Goal: Task Accomplishment & Management: Use online tool/utility

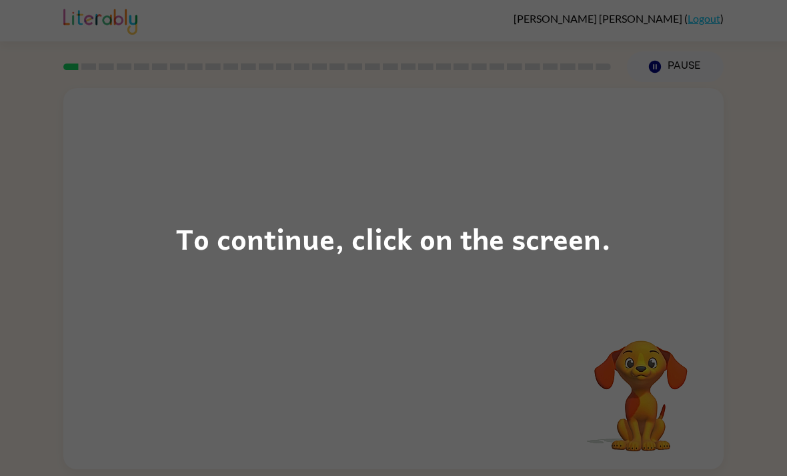
click at [620, 231] on div "To continue, click on the screen." at bounding box center [393, 238] width 787 height 476
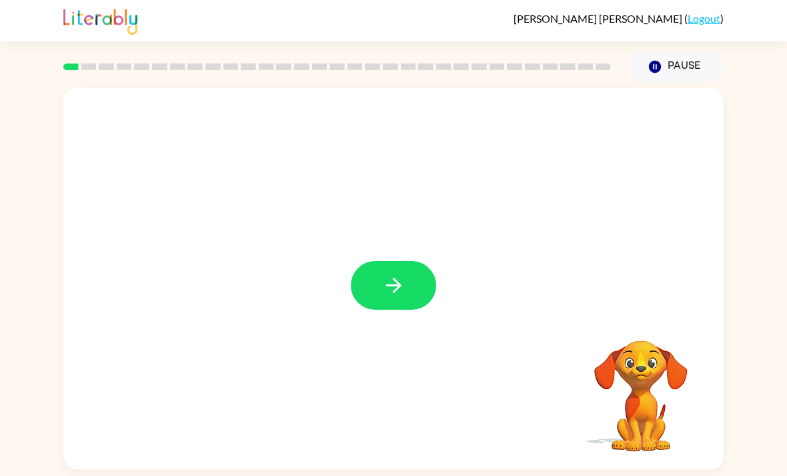
click at [409, 301] on button "button" at bounding box center [393, 285] width 85 height 49
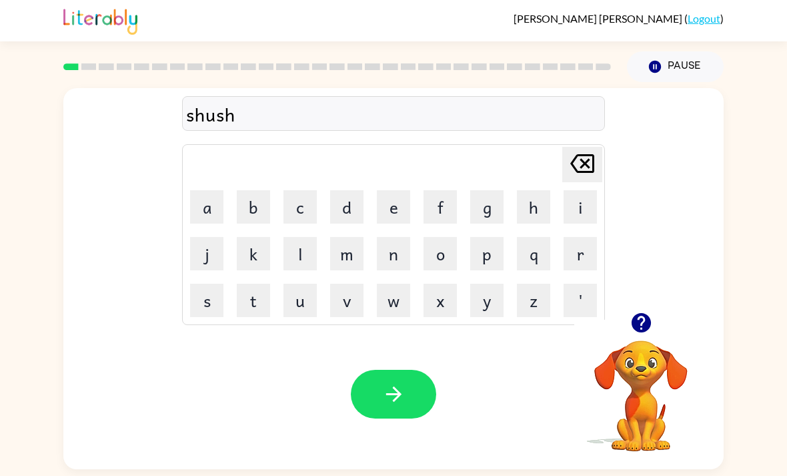
click at [407, 402] on button "button" at bounding box center [393, 394] width 85 height 49
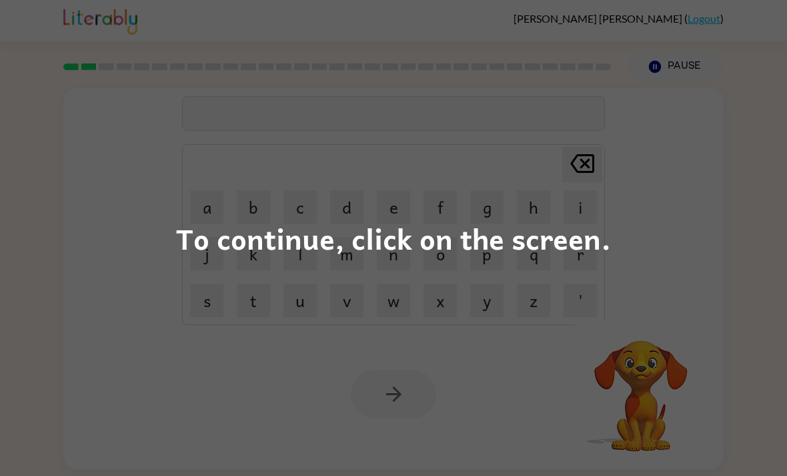
click at [682, 221] on div "To continue, click on the screen." at bounding box center [393, 238] width 787 height 476
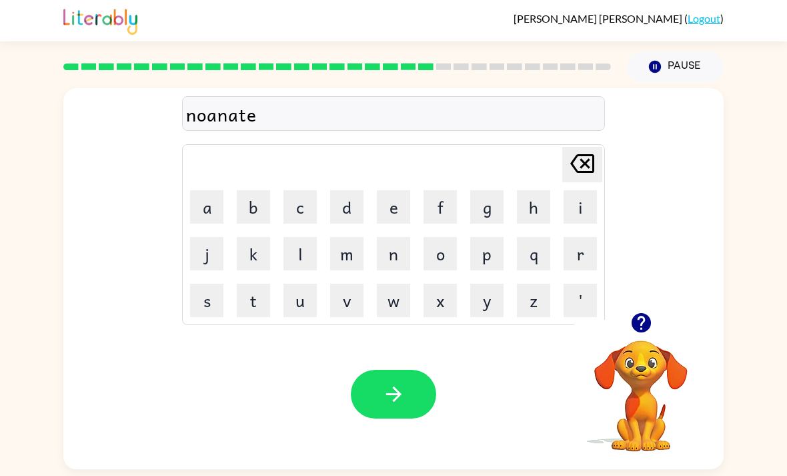
scroll to position [3, 0]
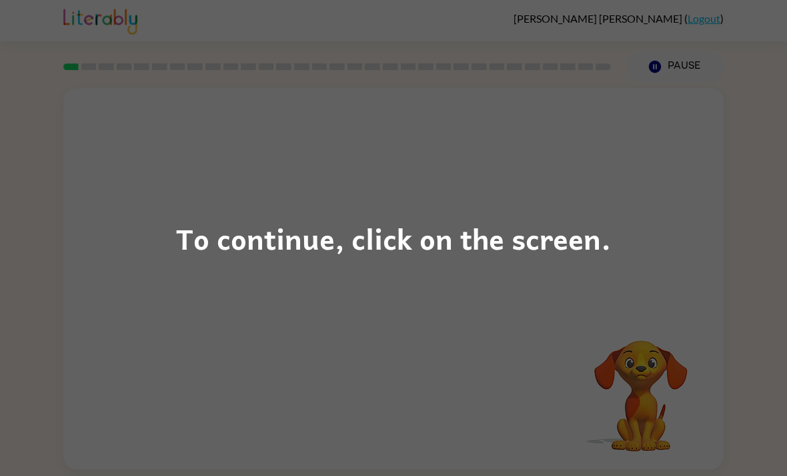
click at [542, 251] on div "To continue, click on the screen." at bounding box center [393, 237] width 435 height 45
click at [549, 235] on div "To continue, click on the screen." at bounding box center [393, 237] width 435 height 45
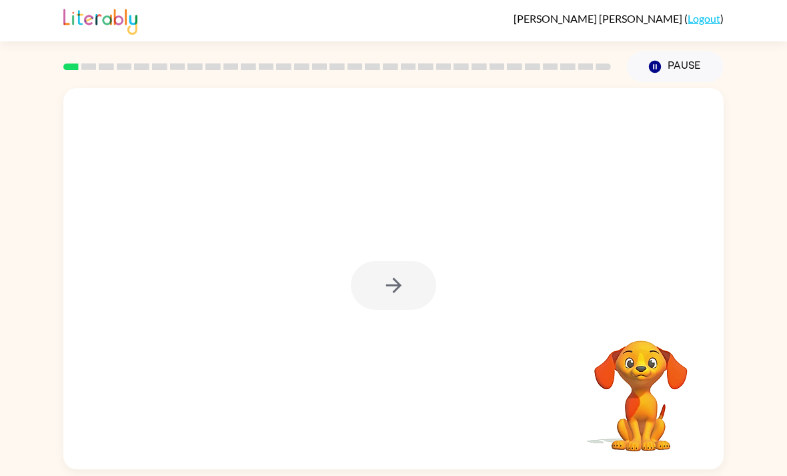
click at [520, 243] on div at bounding box center [393, 278] width 660 height 381
click at [713, 179] on div at bounding box center [393, 278] width 660 height 381
click at [706, 155] on div at bounding box center [393, 278] width 660 height 381
click at [376, 294] on button "button" at bounding box center [393, 285] width 85 height 49
click at [375, 294] on div at bounding box center [393, 285] width 85 height 49
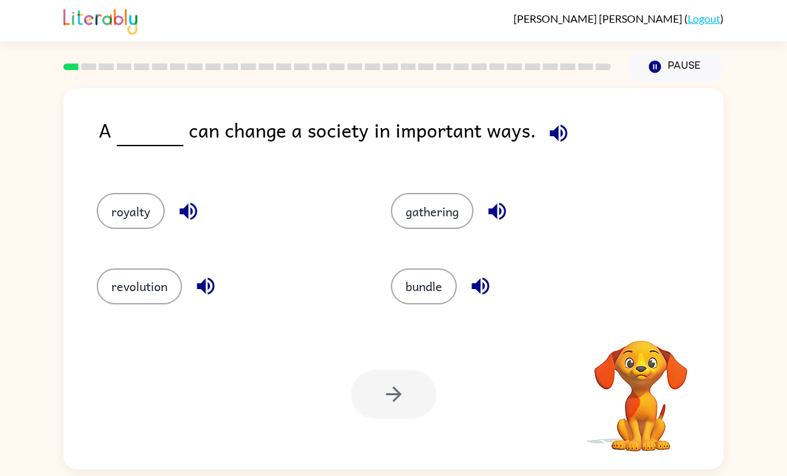
click at [366, 288] on div "bundle" at bounding box center [513, 280] width 294 height 75
click at [119, 209] on button "royalty" at bounding box center [131, 211] width 68 height 36
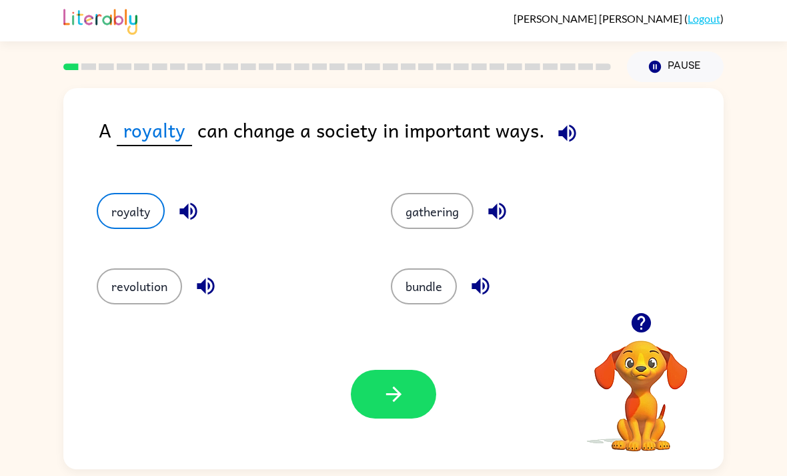
click at [138, 300] on button "revolution" at bounding box center [139, 286] width 85 height 36
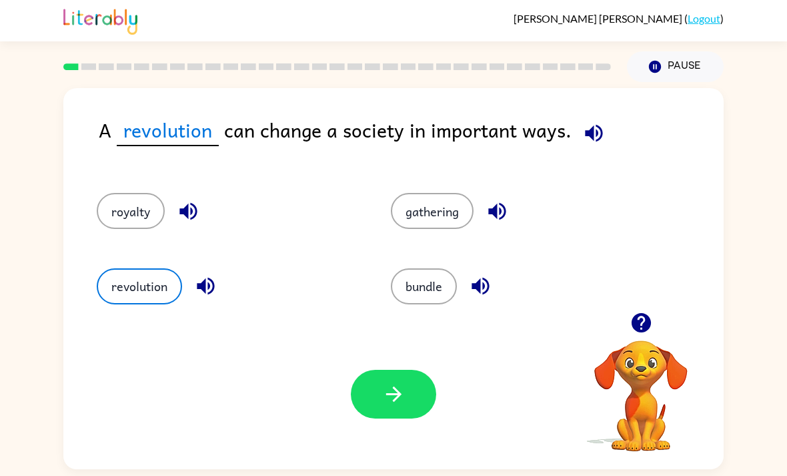
click at [464, 221] on button "gathering" at bounding box center [432, 211] width 83 height 36
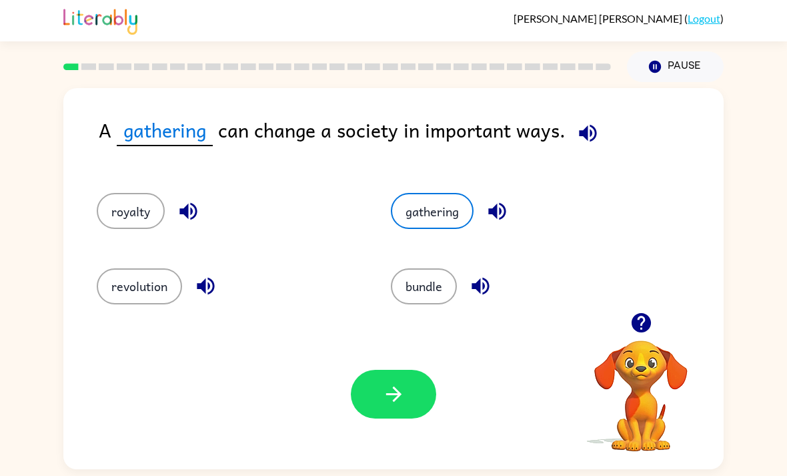
click at [406, 384] on button "button" at bounding box center [393, 394] width 85 height 49
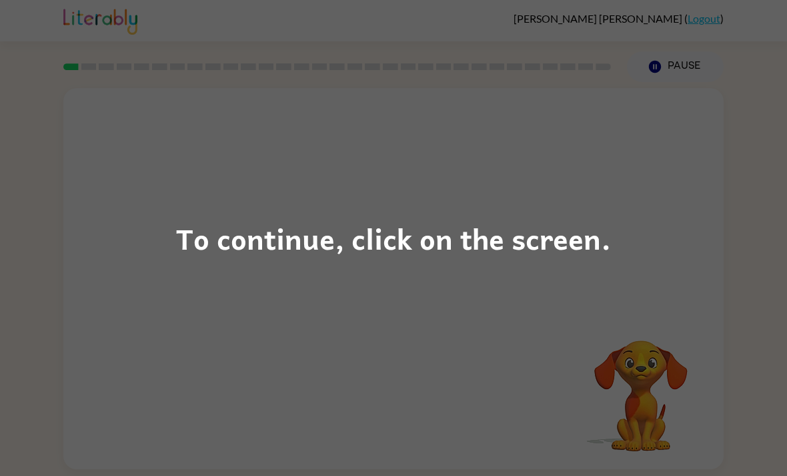
click at [616, 246] on div "To continue, click on the screen." at bounding box center [393, 238] width 787 height 476
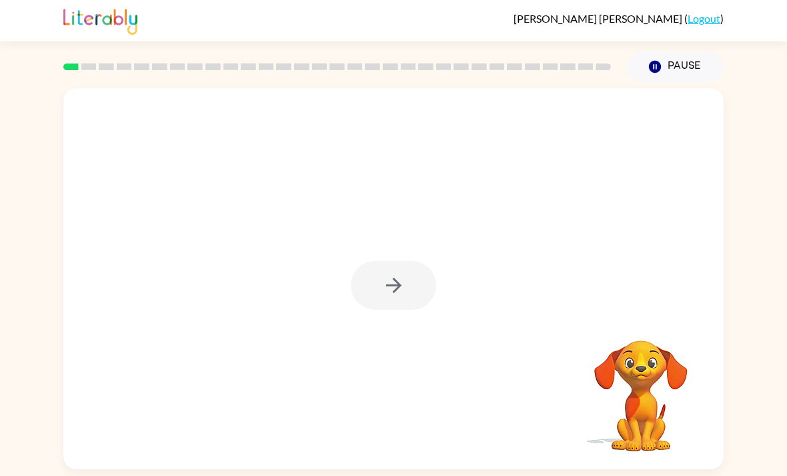
click at [388, 290] on div at bounding box center [393, 285] width 85 height 49
click at [383, 276] on div at bounding box center [393, 285] width 85 height 49
click at [364, 257] on div at bounding box center [393, 278] width 660 height 381
click at [359, 274] on div at bounding box center [393, 285] width 85 height 49
click at [350, 270] on div at bounding box center [393, 278] width 660 height 381
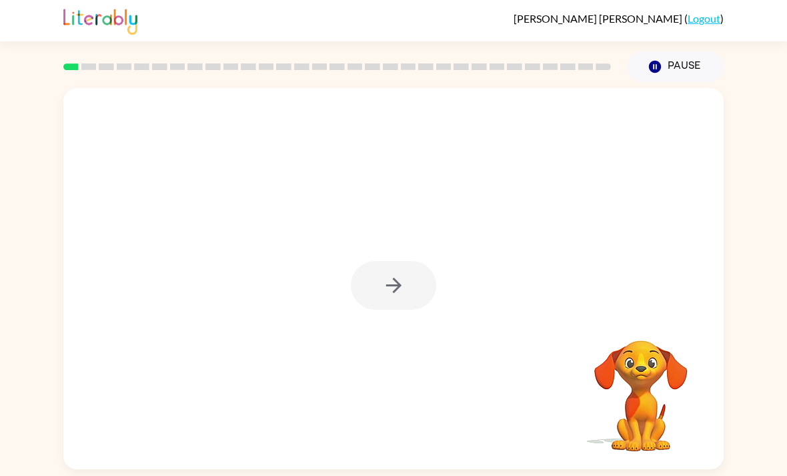
click at [350, 270] on div at bounding box center [393, 278] width 660 height 381
click at [368, 304] on div at bounding box center [393, 285] width 85 height 49
click at [352, 299] on div at bounding box center [393, 285] width 85 height 49
click at [371, 338] on div at bounding box center [393, 278] width 660 height 381
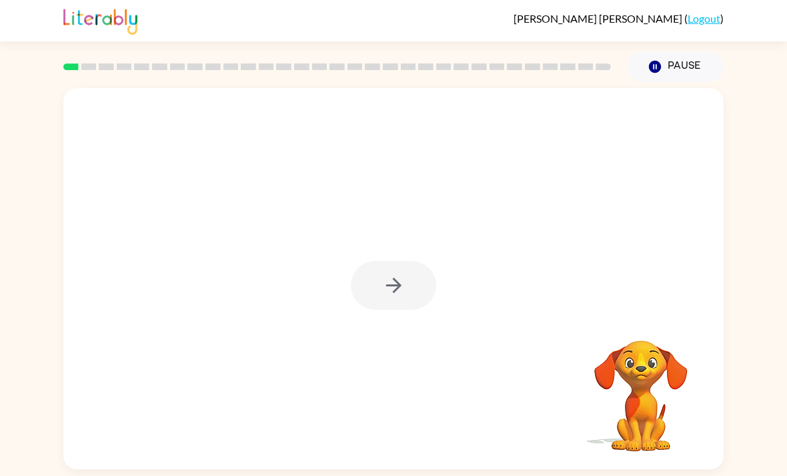
click at [366, 322] on div at bounding box center [393, 278] width 660 height 381
click at [351, 285] on div at bounding box center [393, 285] width 85 height 49
click at [368, 297] on button "button" at bounding box center [393, 285] width 85 height 49
click at [370, 285] on div at bounding box center [393, 278] width 660 height 381
click at [356, 274] on div at bounding box center [362, 255] width 570 height 48
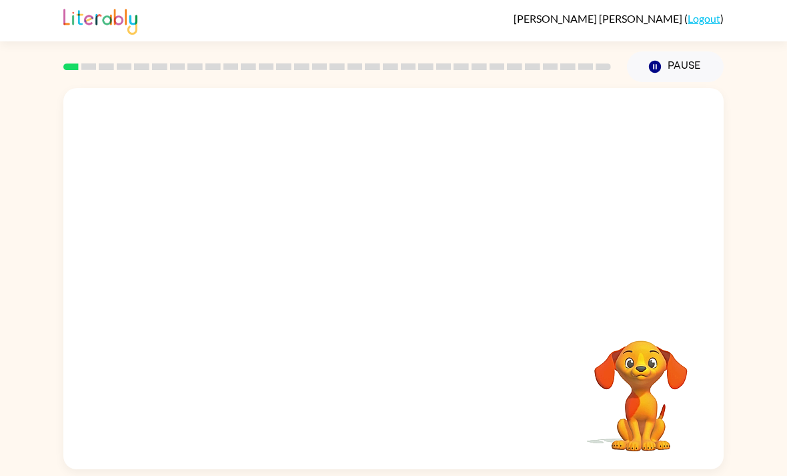
click at [367, 291] on div at bounding box center [393, 278] width 660 height 381
click at [364, 290] on div at bounding box center [393, 278] width 660 height 381
click at [366, 291] on div at bounding box center [393, 278] width 660 height 381
click at [366, 292] on div at bounding box center [393, 278] width 660 height 381
click at [321, 243] on div at bounding box center [362, 255] width 570 height 48
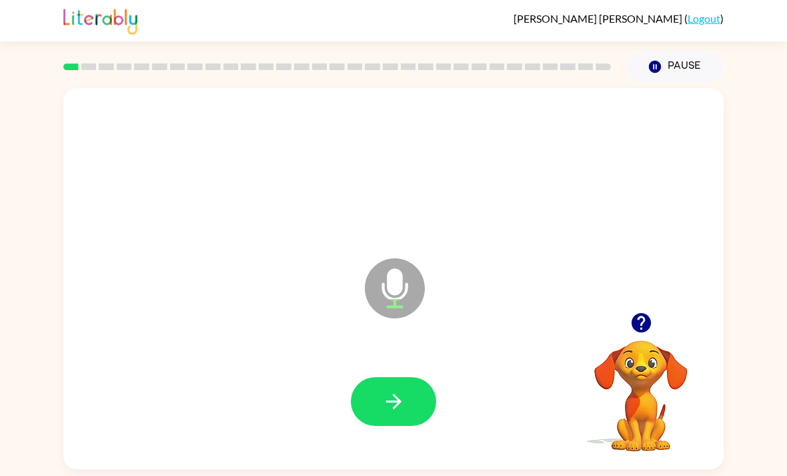
click at [400, 411] on icon "button" at bounding box center [393, 401] width 23 height 23
click at [384, 403] on icon "button" at bounding box center [393, 401] width 23 height 23
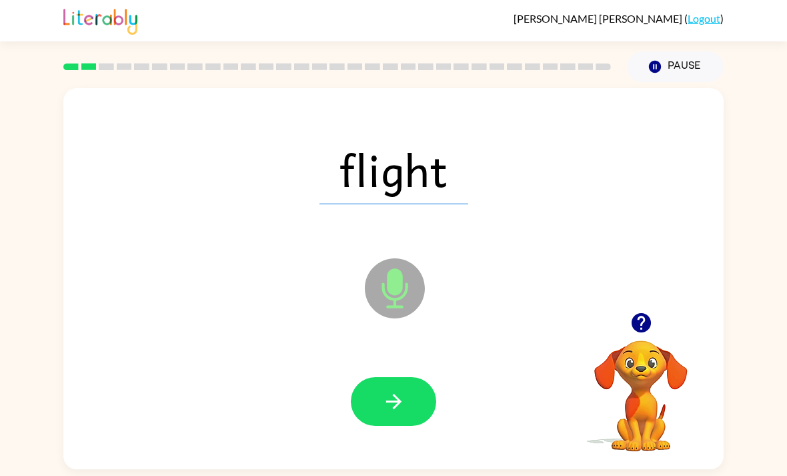
click at [374, 408] on button "button" at bounding box center [393, 401] width 85 height 49
click at [392, 412] on icon "button" at bounding box center [393, 401] width 23 height 23
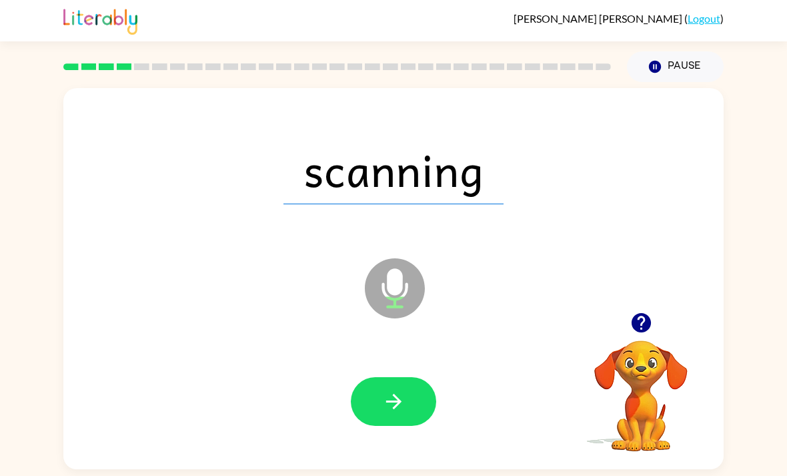
click at [370, 404] on button "button" at bounding box center [393, 401] width 85 height 49
click at [375, 407] on button "button" at bounding box center [393, 401] width 85 height 49
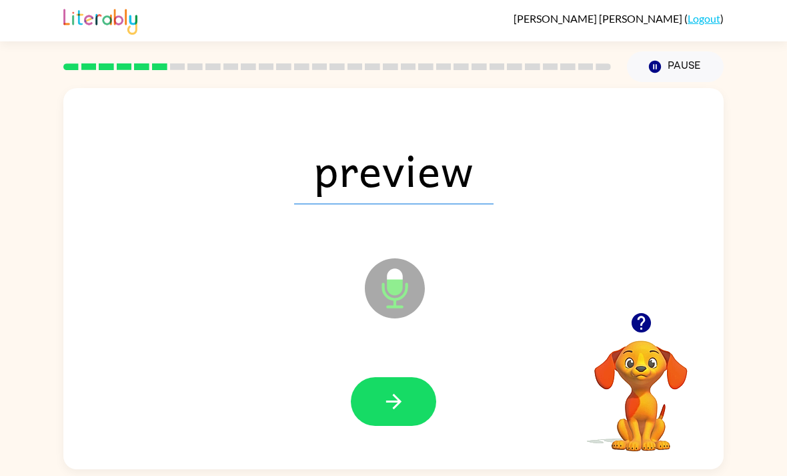
click at [383, 404] on icon "button" at bounding box center [393, 401] width 23 height 23
click at [384, 410] on icon "button" at bounding box center [393, 401] width 23 height 23
click at [383, 409] on icon "button" at bounding box center [393, 401] width 23 height 23
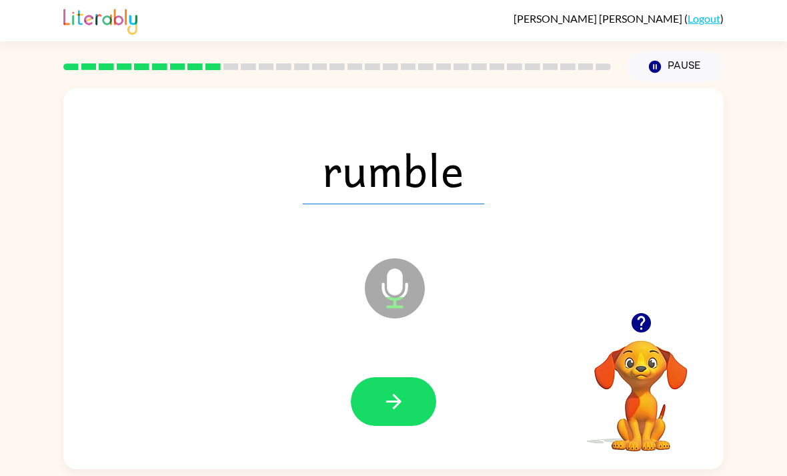
click at [382, 413] on icon "button" at bounding box center [393, 401] width 23 height 23
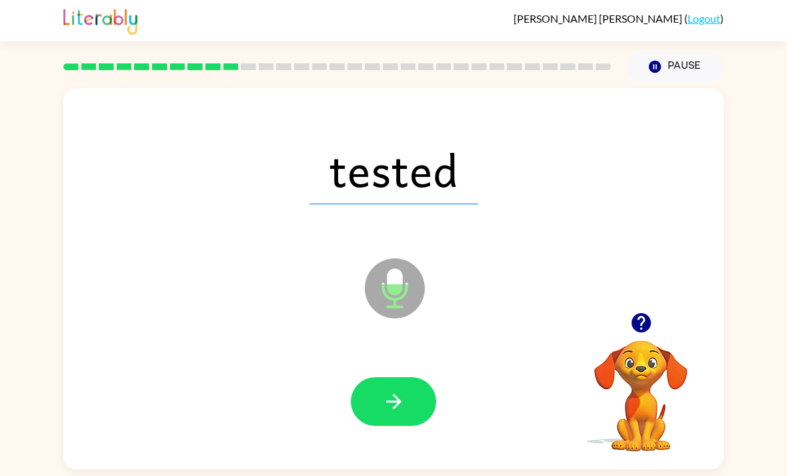
click at [381, 412] on button "button" at bounding box center [393, 401] width 85 height 49
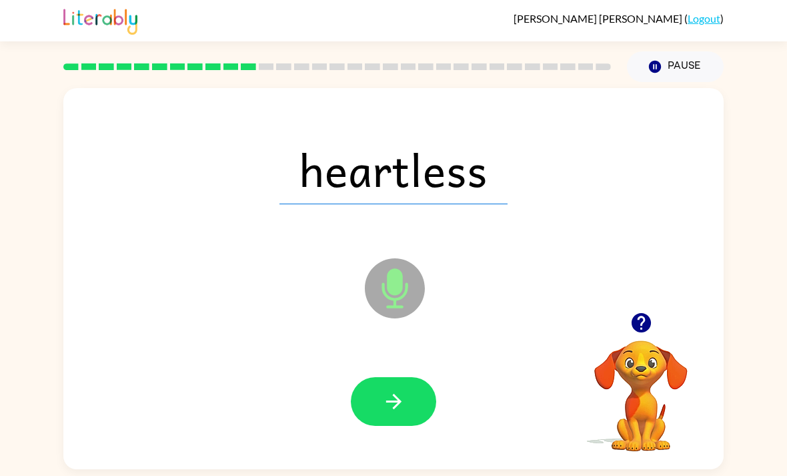
click at [374, 404] on button "button" at bounding box center [393, 401] width 85 height 49
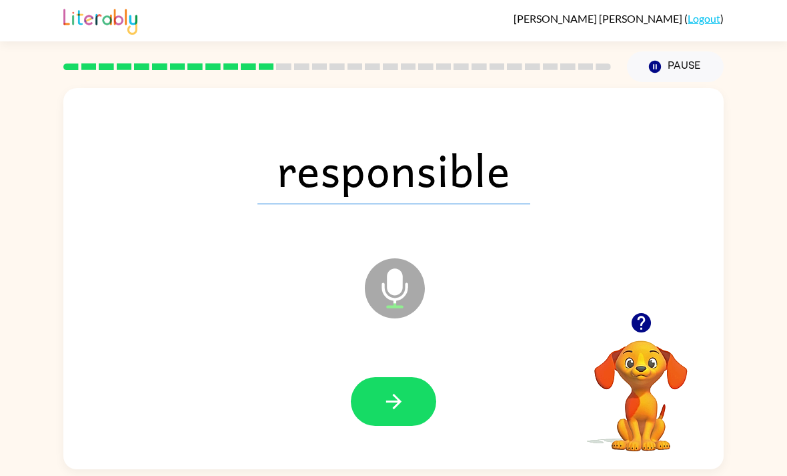
click at [381, 414] on button "button" at bounding box center [393, 401] width 85 height 49
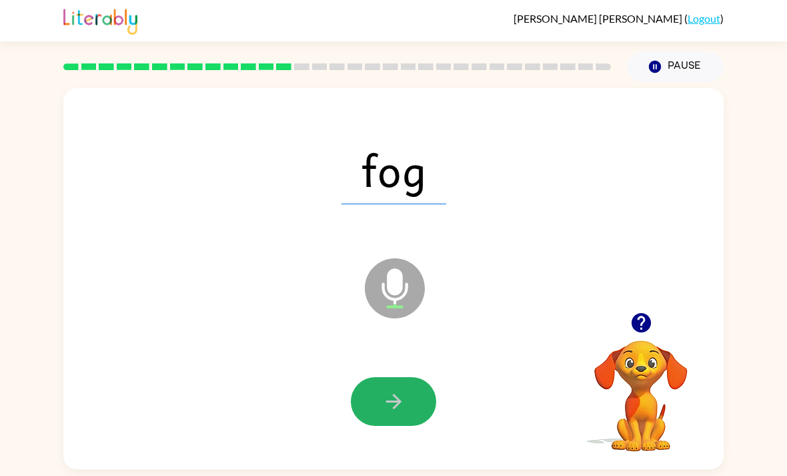
click at [376, 409] on button "button" at bounding box center [393, 401] width 85 height 49
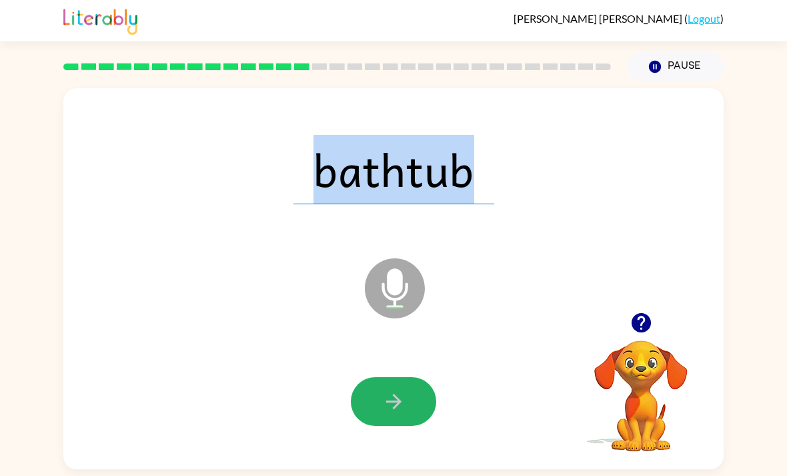
click at [384, 413] on icon "button" at bounding box center [393, 401] width 23 height 23
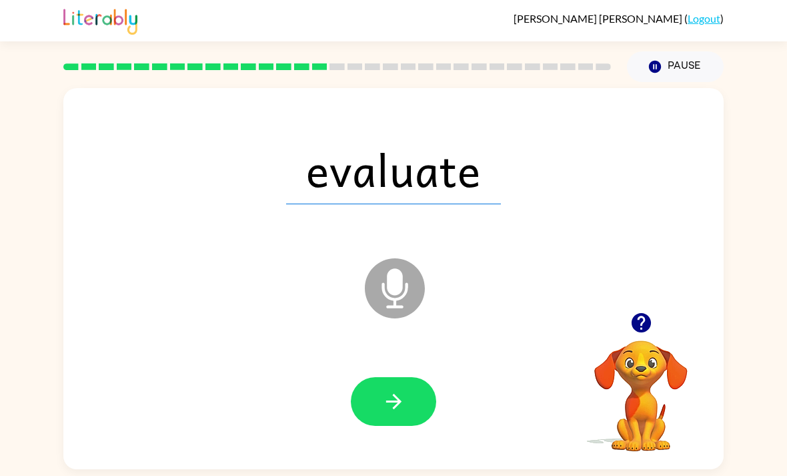
click at [395, 408] on icon "button" at bounding box center [393, 401] width 15 height 15
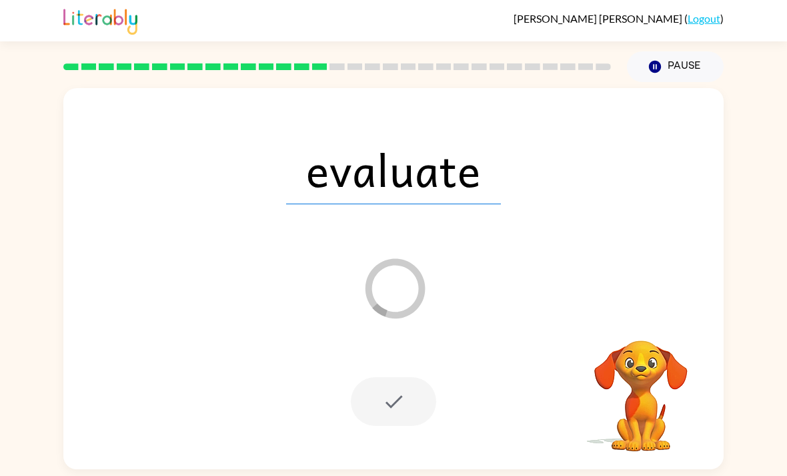
click at [678, 69] on button "Pause Pause" at bounding box center [675, 66] width 97 height 31
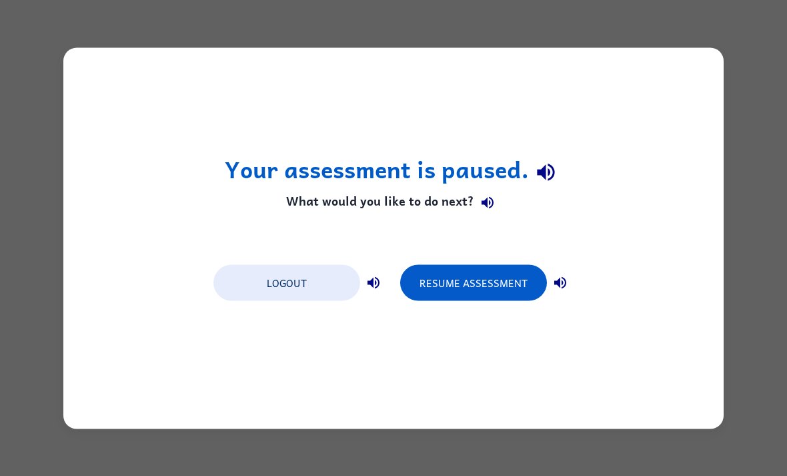
click at [522, 282] on button "Resume Assessment" at bounding box center [473, 282] width 147 height 36
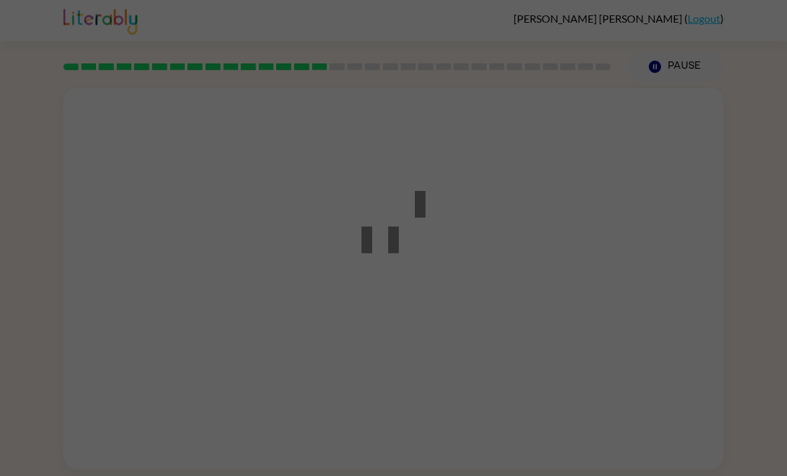
click at [626, 32] on div at bounding box center [393, 238] width 787 height 476
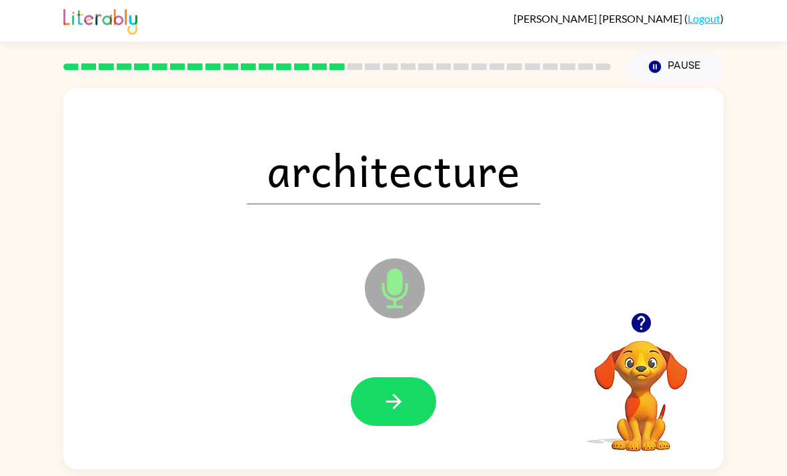
click at [392, 410] on icon "button" at bounding box center [393, 401] width 23 height 23
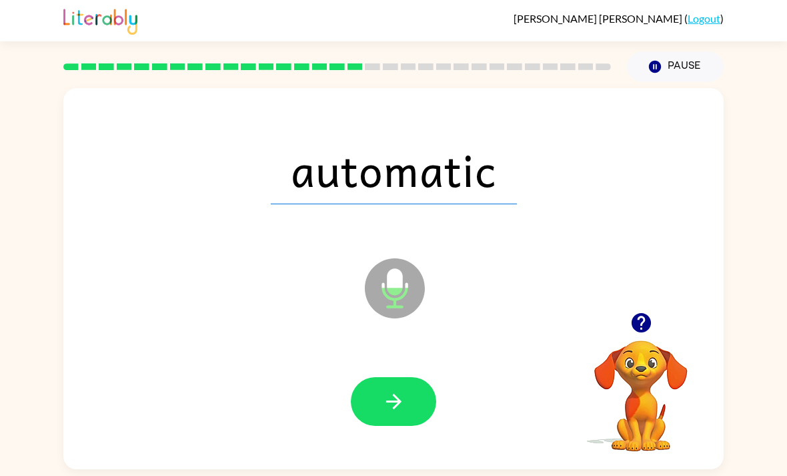
click at [403, 407] on icon "button" at bounding box center [393, 401] width 23 height 23
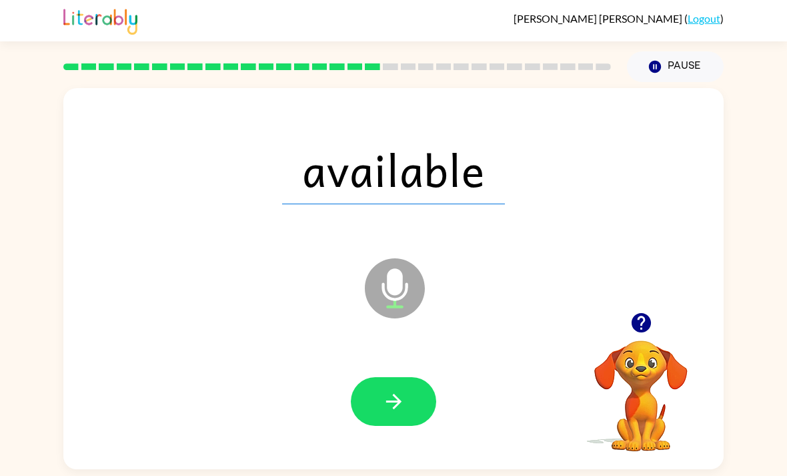
click at [398, 413] on icon "button" at bounding box center [393, 401] width 23 height 23
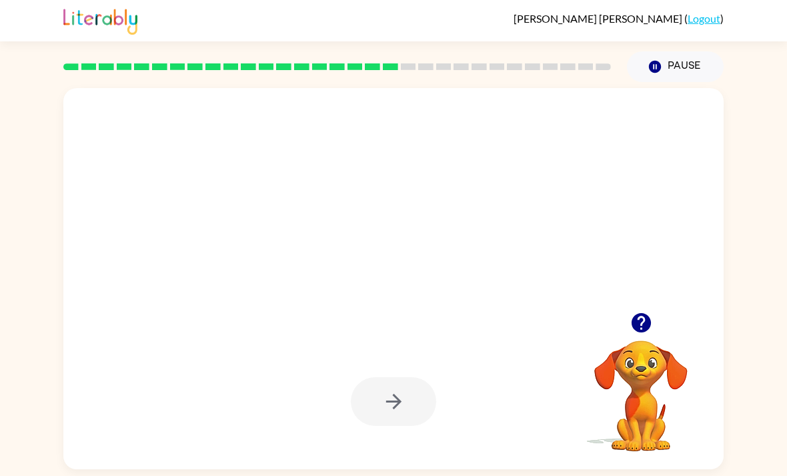
click at [386, 418] on div at bounding box center [393, 401] width 85 height 49
click at [303, 341] on div at bounding box center [393, 278] width 660 height 381
click at [632, 331] on icon "button" at bounding box center [640, 322] width 19 height 19
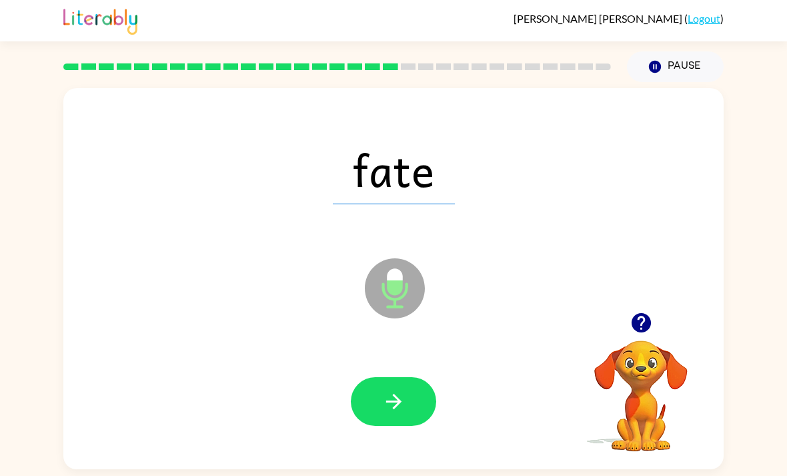
click at [396, 390] on button "button" at bounding box center [393, 401] width 85 height 49
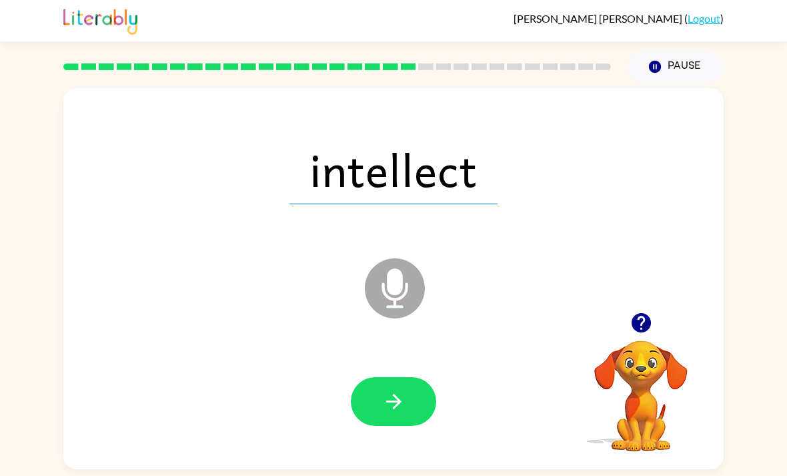
click at [384, 290] on icon "Microphone The Microphone is here when it is your turn to talk" at bounding box center [462, 305] width 200 height 100
click at [393, 413] on icon "button" at bounding box center [393, 401] width 23 height 23
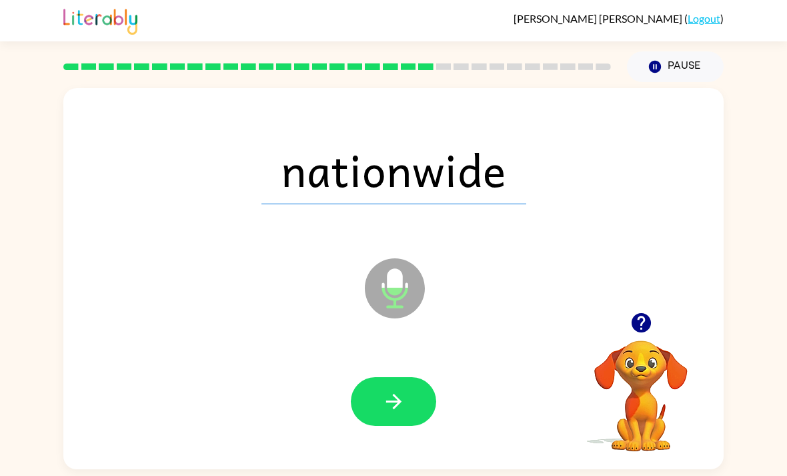
click at [382, 409] on icon "button" at bounding box center [393, 401] width 23 height 23
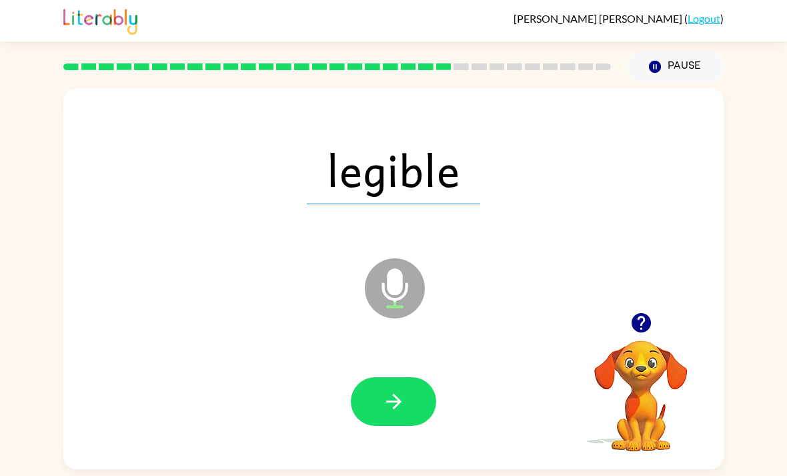
click at [396, 410] on icon "button" at bounding box center [393, 401] width 23 height 23
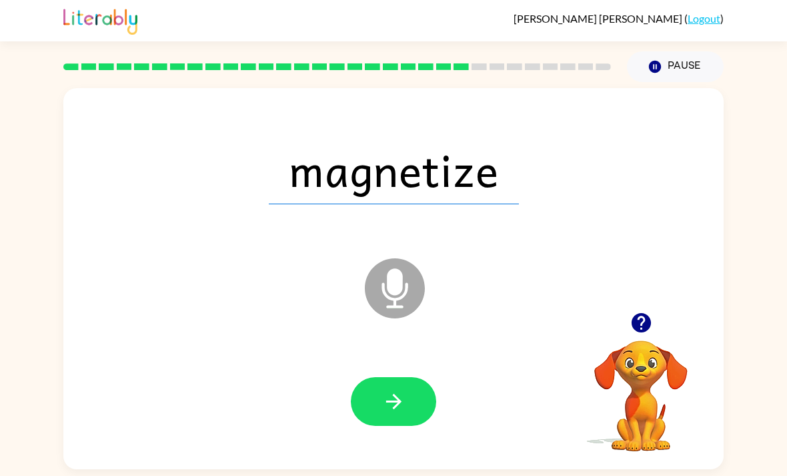
click at [385, 402] on icon "button" at bounding box center [393, 401] width 23 height 23
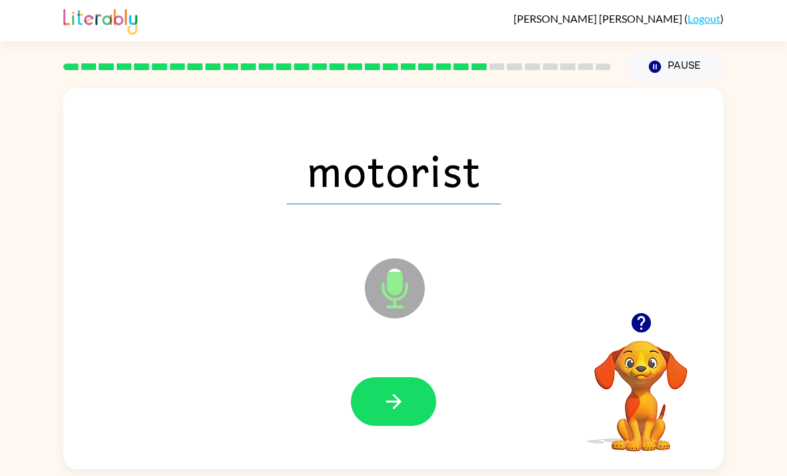
scroll to position [34, 0]
click at [378, 386] on button "button" at bounding box center [393, 401] width 85 height 49
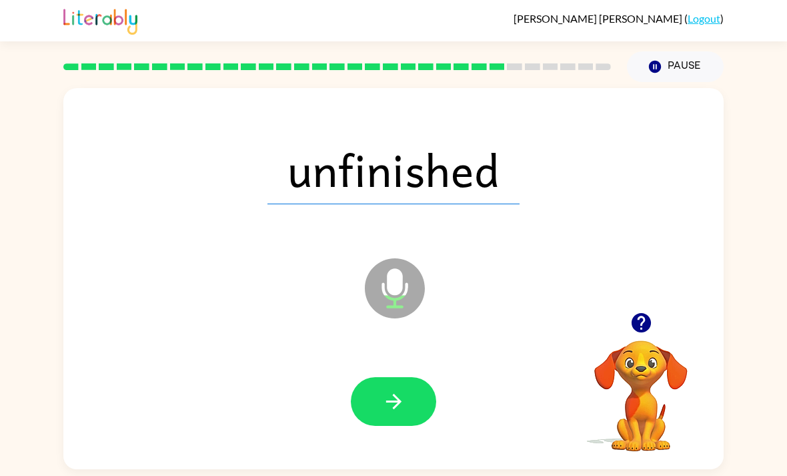
click at [405, 390] on icon "button" at bounding box center [393, 401] width 23 height 23
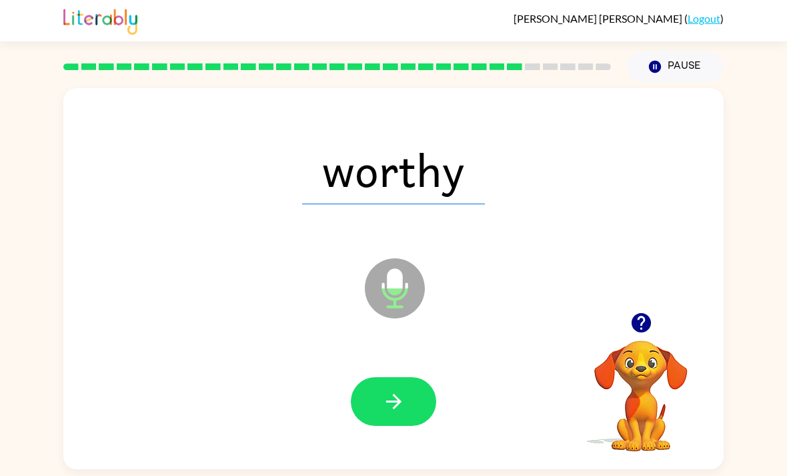
click at [390, 390] on icon "button" at bounding box center [393, 401] width 23 height 23
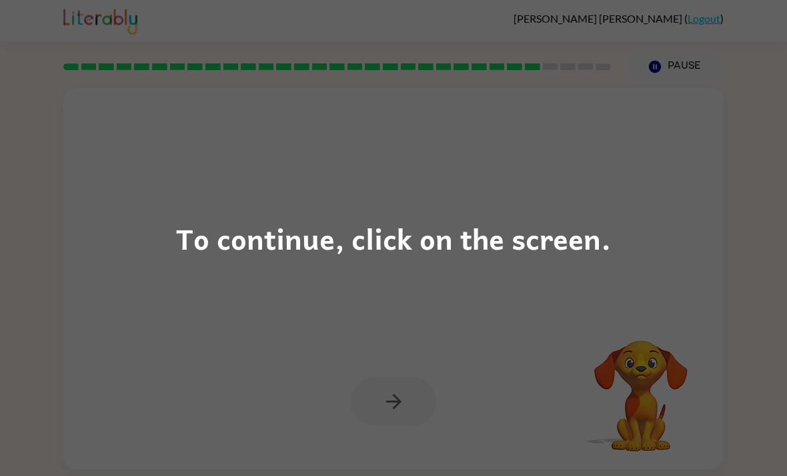
click at [237, 240] on div "To continue, click on the screen." at bounding box center [393, 237] width 435 height 45
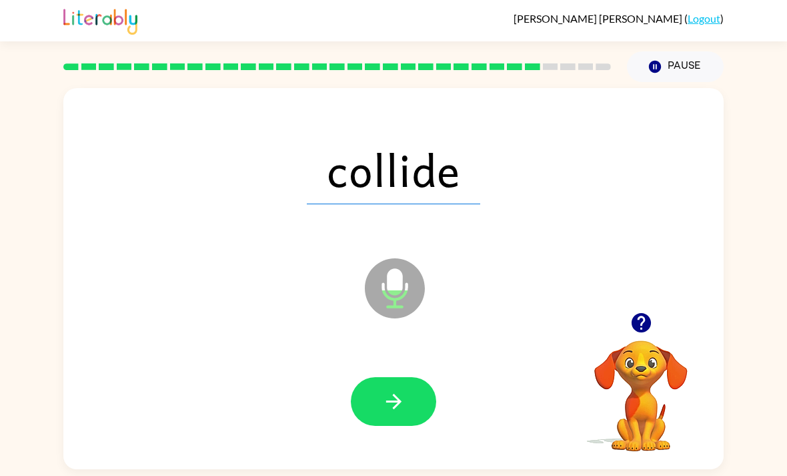
click at [374, 396] on button "button" at bounding box center [393, 401] width 85 height 49
click at [390, 390] on icon "button" at bounding box center [393, 401] width 23 height 23
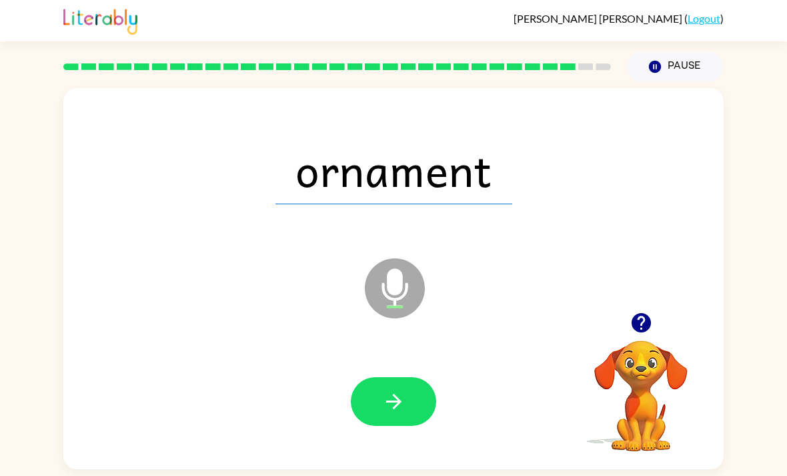
click at [387, 394] on icon "button" at bounding box center [393, 401] width 15 height 15
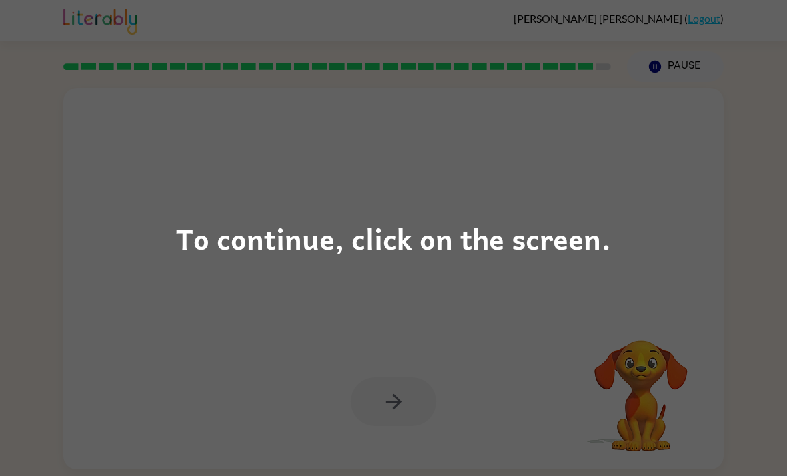
click at [270, 257] on div "To continue, click on the screen." at bounding box center [393, 237] width 435 height 45
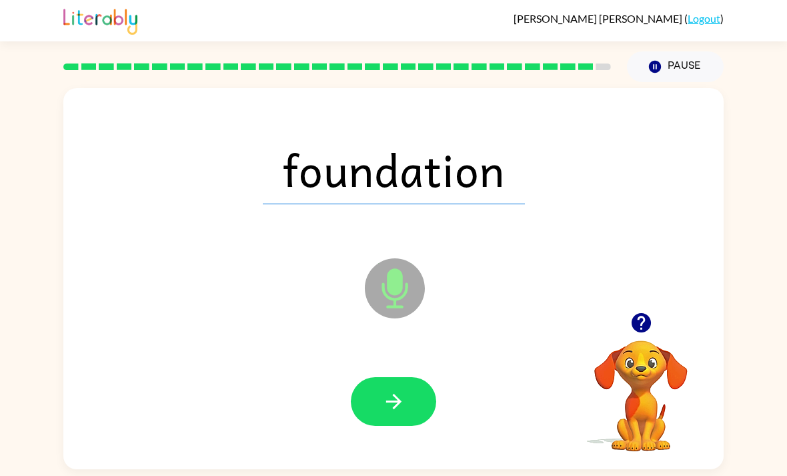
click at [408, 382] on button "button" at bounding box center [393, 401] width 85 height 49
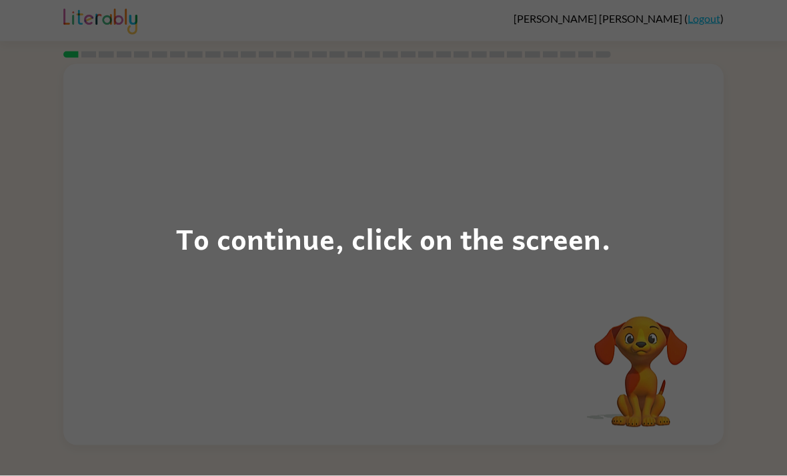
click at [223, 212] on div "To continue, click on the screen." at bounding box center [393, 238] width 787 height 476
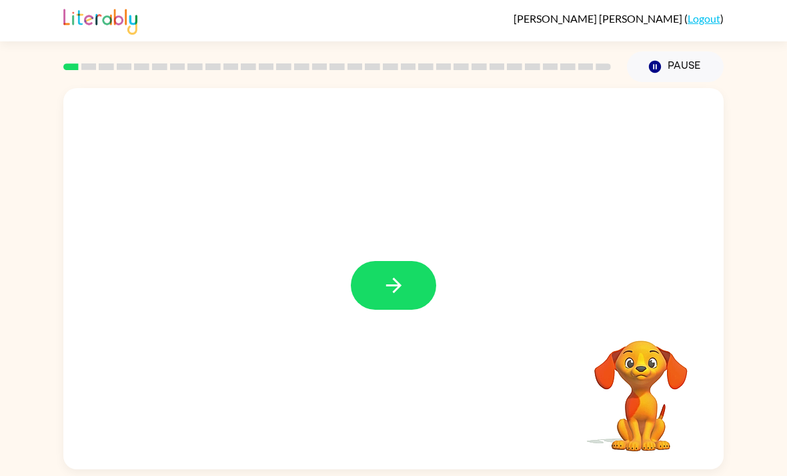
click at [386, 295] on icon "button" at bounding box center [393, 285] width 23 height 23
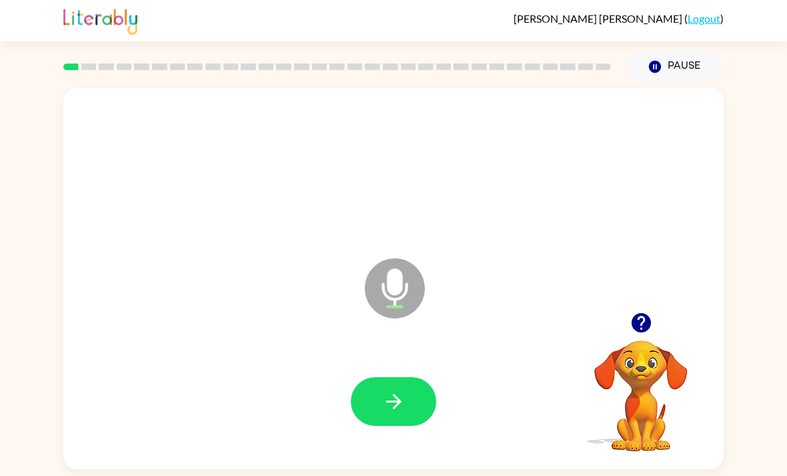
click at [393, 404] on icon "button" at bounding box center [393, 401] width 23 height 23
click at [398, 382] on button "button" at bounding box center [393, 401] width 85 height 49
click at [390, 413] on icon "button" at bounding box center [393, 401] width 23 height 23
click at [400, 410] on icon "button" at bounding box center [393, 401] width 23 height 23
click at [390, 412] on icon "button" at bounding box center [393, 401] width 23 height 23
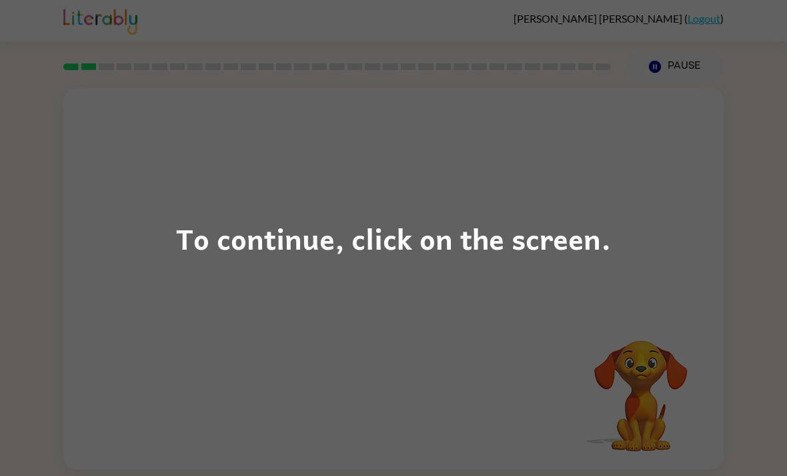
click at [542, 240] on div "To continue, click on the screen." at bounding box center [393, 237] width 435 height 45
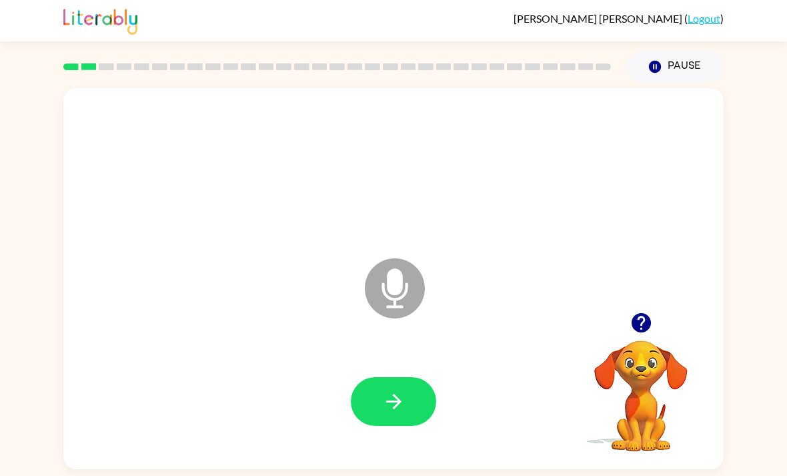
click at [432, 418] on button "button" at bounding box center [393, 401] width 85 height 49
click at [394, 403] on icon "button" at bounding box center [393, 401] width 23 height 23
click at [398, 372] on div at bounding box center [394, 401] width 634 height 109
click at [412, 406] on button "button" at bounding box center [393, 401] width 85 height 49
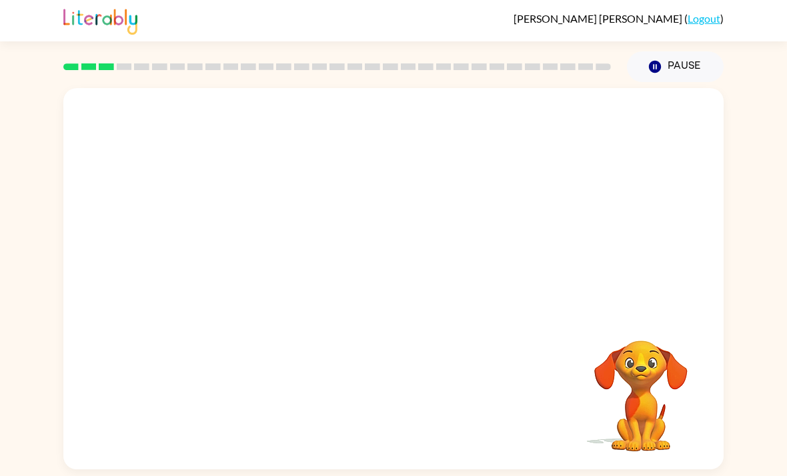
click at [651, 322] on div at bounding box center [393, 278] width 660 height 381
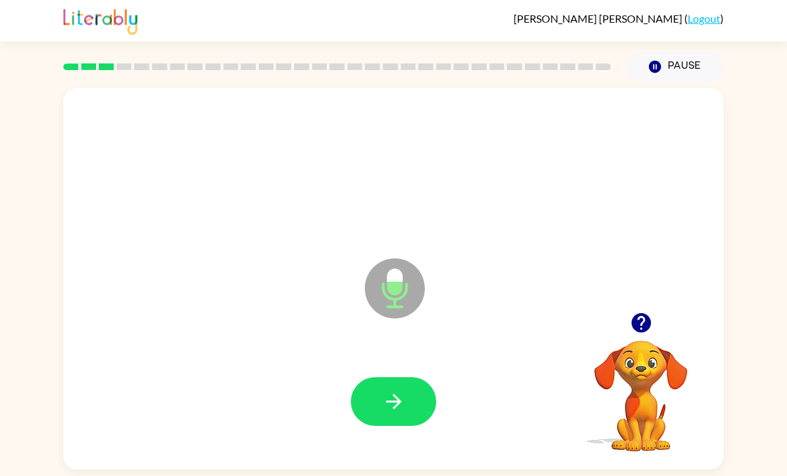
click at [432, 412] on button "button" at bounding box center [393, 401] width 85 height 49
click at [406, 414] on button "button" at bounding box center [393, 401] width 85 height 49
click at [410, 407] on button "button" at bounding box center [393, 401] width 85 height 49
click at [423, 420] on button "button" at bounding box center [393, 401] width 85 height 49
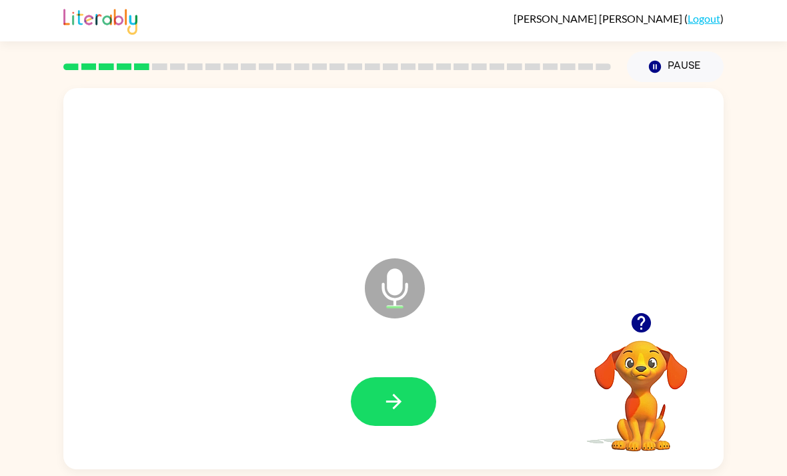
click at [388, 404] on icon "button" at bounding box center [393, 401] width 23 height 23
click at [392, 396] on icon "button" at bounding box center [393, 401] width 23 height 23
click at [404, 411] on icon "button" at bounding box center [393, 401] width 23 height 23
click at [420, 406] on button "button" at bounding box center [393, 401] width 85 height 49
click at [397, 409] on icon "button" at bounding box center [393, 401] width 15 height 15
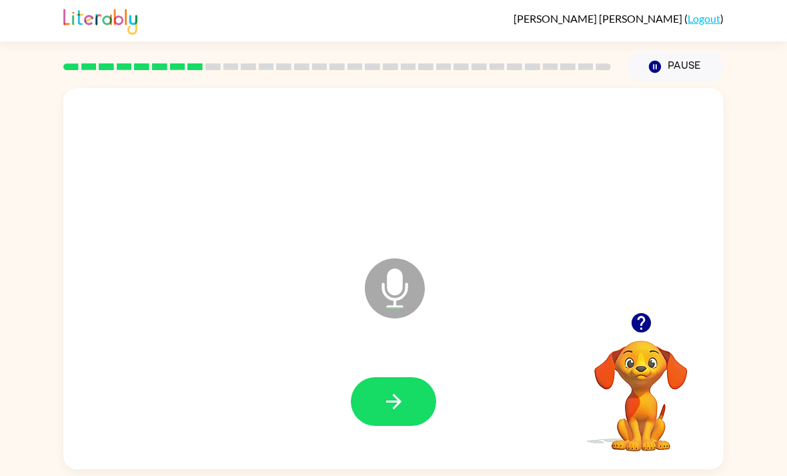
click at [416, 414] on button "button" at bounding box center [393, 401] width 85 height 49
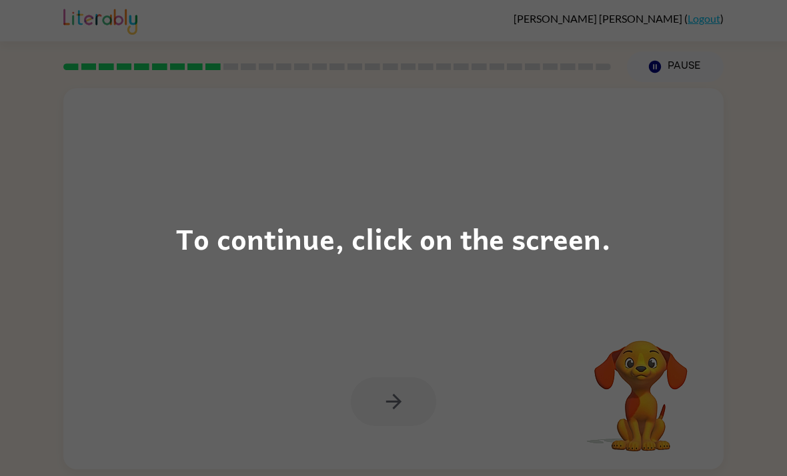
click at [642, 267] on div "To continue, click on the screen." at bounding box center [393, 238] width 787 height 476
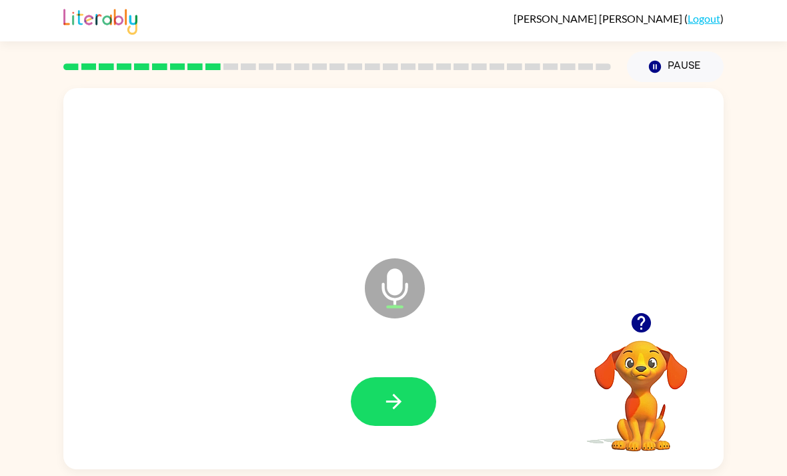
click at [640, 332] on icon "button" at bounding box center [640, 322] width 19 height 19
click at [626, 340] on div at bounding box center [640, 323] width 133 height 34
click at [646, 332] on icon "button" at bounding box center [640, 322] width 19 height 19
click at [408, 389] on button "button" at bounding box center [393, 401] width 85 height 49
click at [638, 327] on icon "button" at bounding box center [640, 322] width 19 height 19
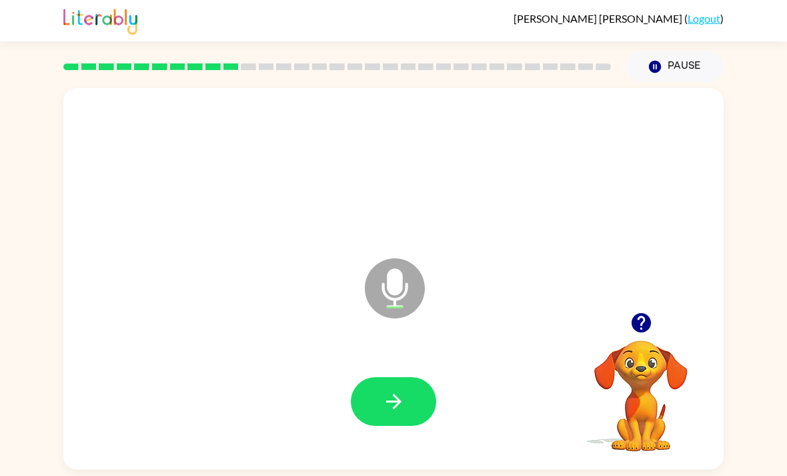
click at [408, 404] on button "button" at bounding box center [393, 401] width 85 height 49
click at [393, 422] on button "button" at bounding box center [393, 401] width 85 height 49
click at [398, 400] on icon "button" at bounding box center [393, 401] width 23 height 23
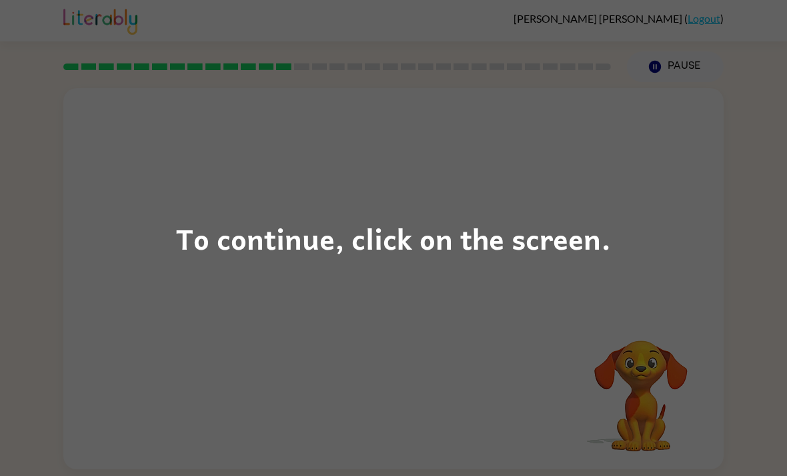
click at [309, 252] on div "To continue, click on the screen." at bounding box center [393, 237] width 435 height 45
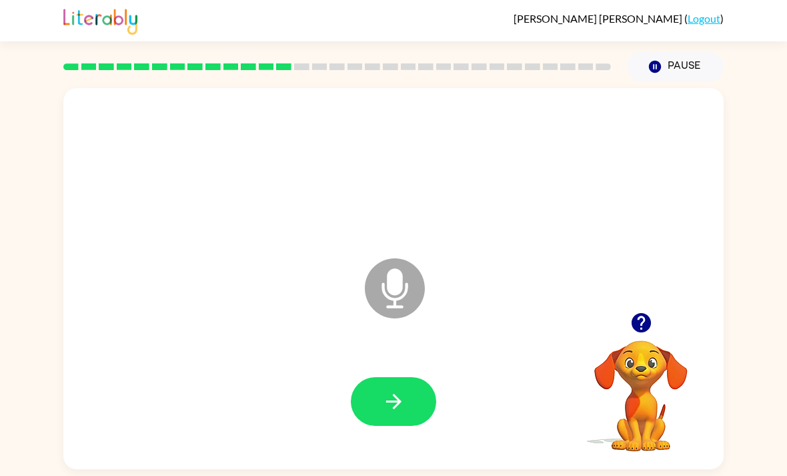
click at [392, 408] on icon "button" at bounding box center [393, 401] width 15 height 15
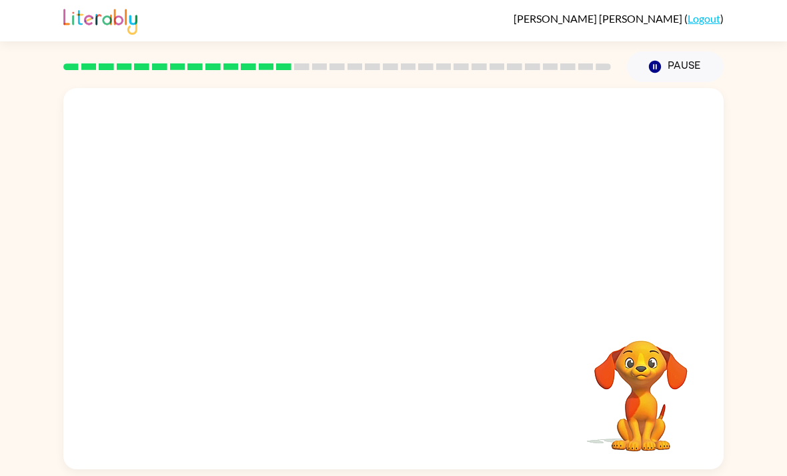
scroll to position [43, 0]
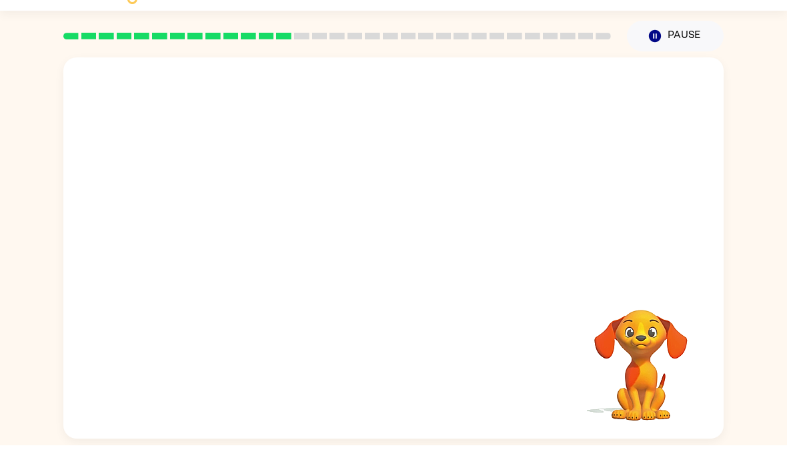
click at [644, 115] on div at bounding box center [394, 169] width 634 height 109
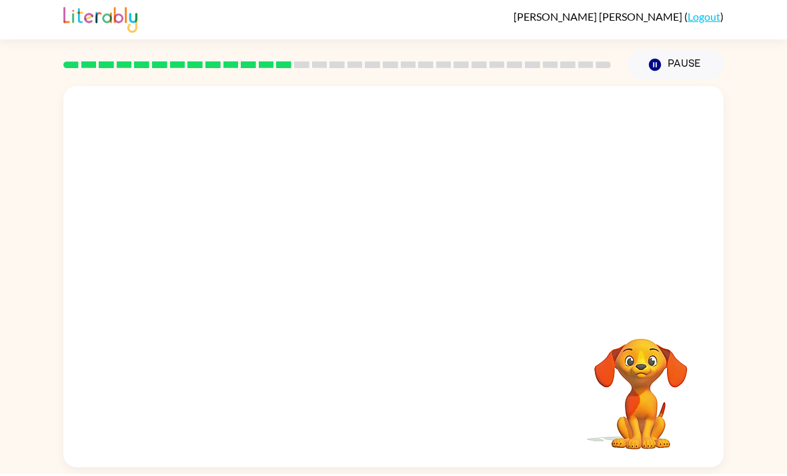
click at [640, 141] on div at bounding box center [394, 169] width 634 height 109
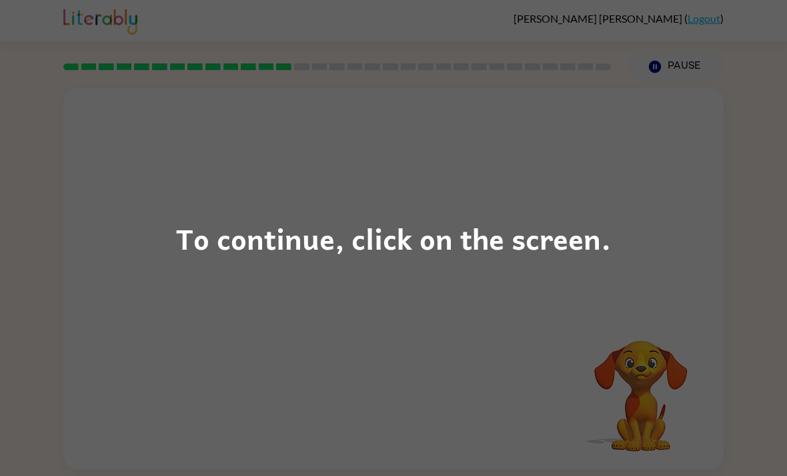
click at [472, 262] on div "To continue, click on the screen." at bounding box center [393, 238] width 787 height 476
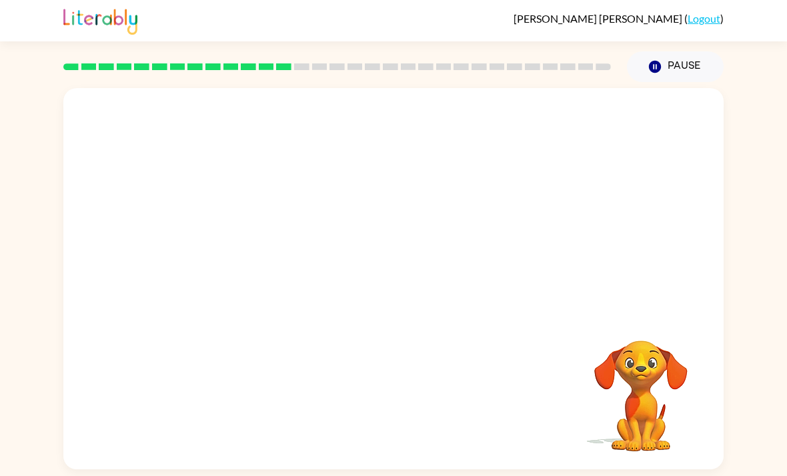
click at [657, 71] on icon "button" at bounding box center [655, 67] width 12 height 12
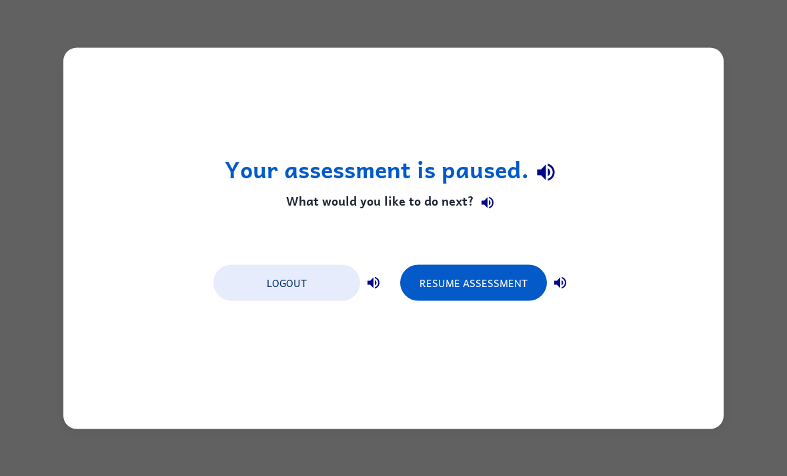
click at [542, 167] on icon "button" at bounding box center [545, 172] width 23 height 23
click at [491, 199] on icon "button" at bounding box center [488, 203] width 12 height 12
click at [548, 175] on icon "button" at bounding box center [545, 172] width 17 height 17
click at [489, 205] on icon "button" at bounding box center [488, 203] width 16 height 16
click at [547, 170] on icon "button" at bounding box center [545, 172] width 23 height 23
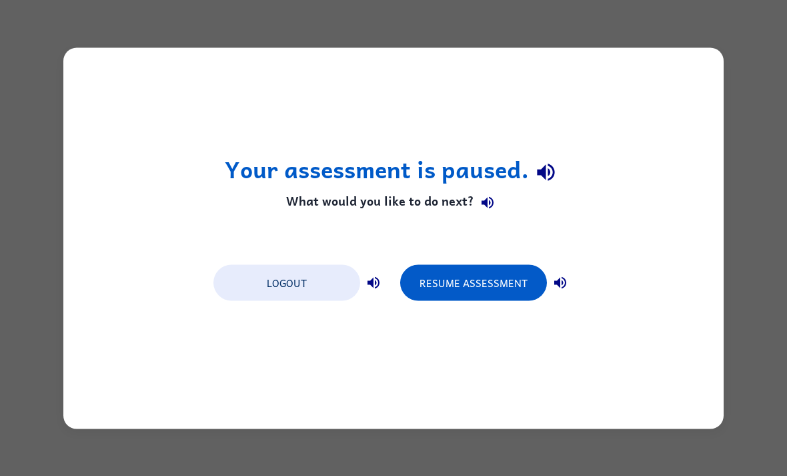
click at [480, 198] on icon "button" at bounding box center [488, 203] width 16 height 16
click at [487, 196] on icon "button" at bounding box center [488, 203] width 16 height 16
click at [548, 167] on icon "button" at bounding box center [545, 172] width 23 height 23
click at [548, 171] on icon "button" at bounding box center [545, 172] width 17 height 17
click at [486, 208] on icon "button" at bounding box center [488, 203] width 16 height 16
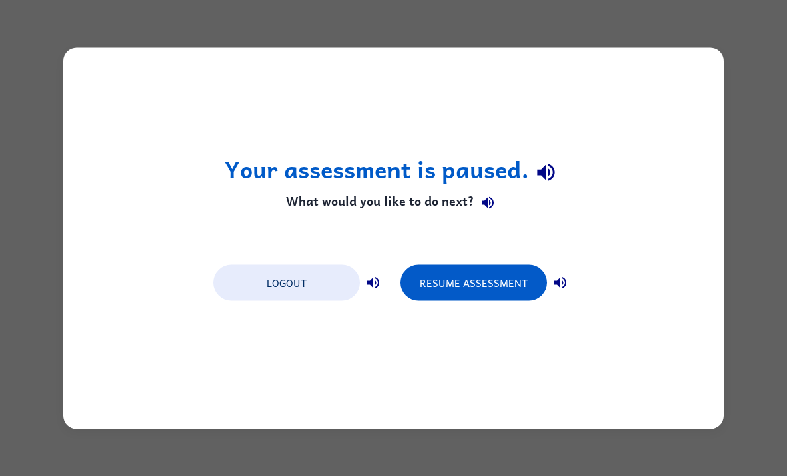
click at [551, 167] on icon "button" at bounding box center [545, 172] width 17 height 17
click at [488, 207] on icon "button" at bounding box center [488, 203] width 16 height 16
click at [501, 279] on button "Resume Assessment" at bounding box center [473, 282] width 147 height 36
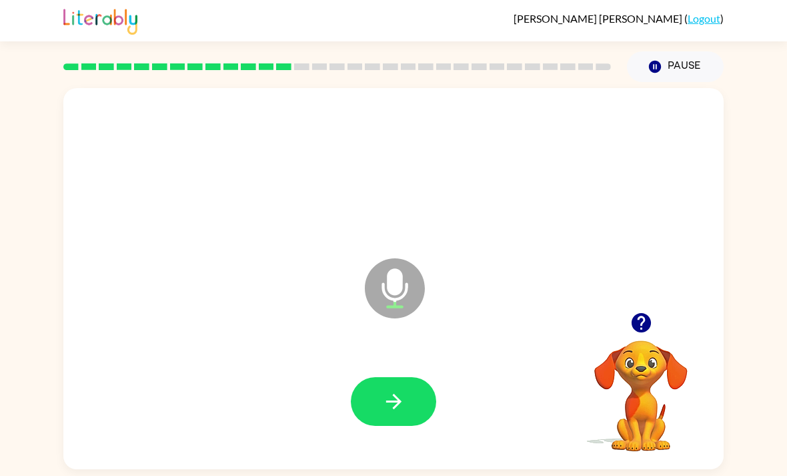
click at [420, 418] on button "button" at bounding box center [393, 401] width 85 height 49
click at [417, 388] on button "button" at bounding box center [393, 401] width 85 height 49
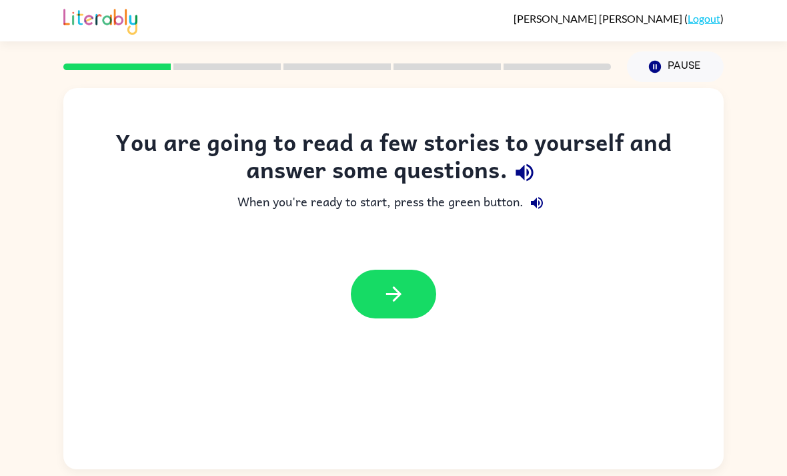
click at [391, 305] on icon "button" at bounding box center [393, 293] width 23 height 23
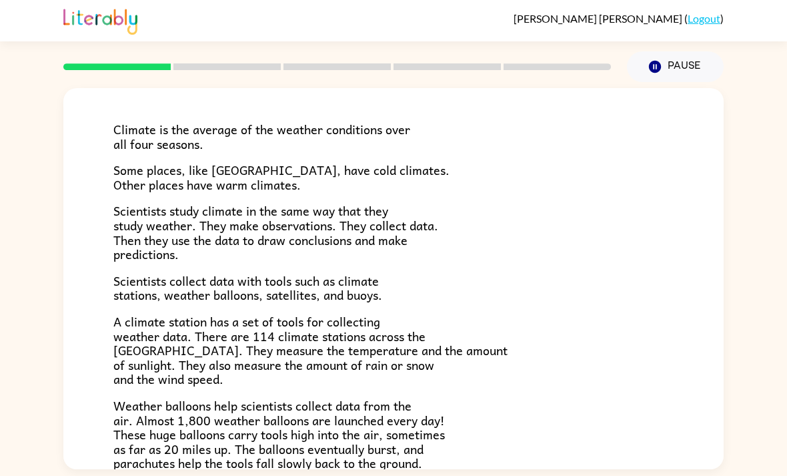
scroll to position [81, 0]
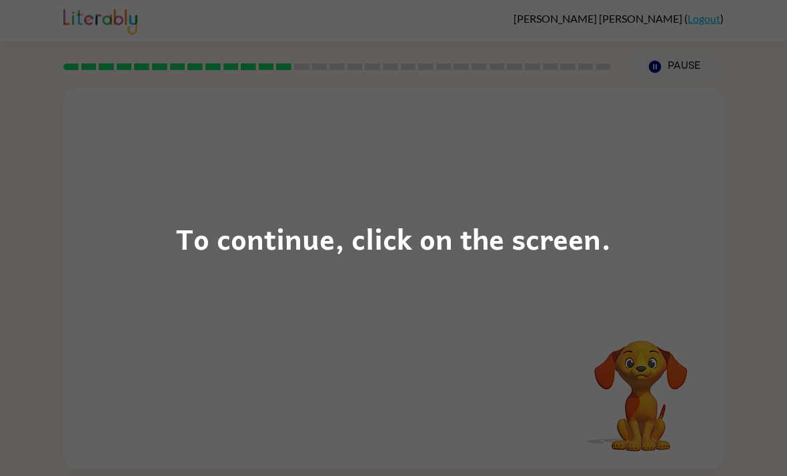
click at [186, 207] on div "To continue, click on the screen." at bounding box center [393, 238] width 787 height 476
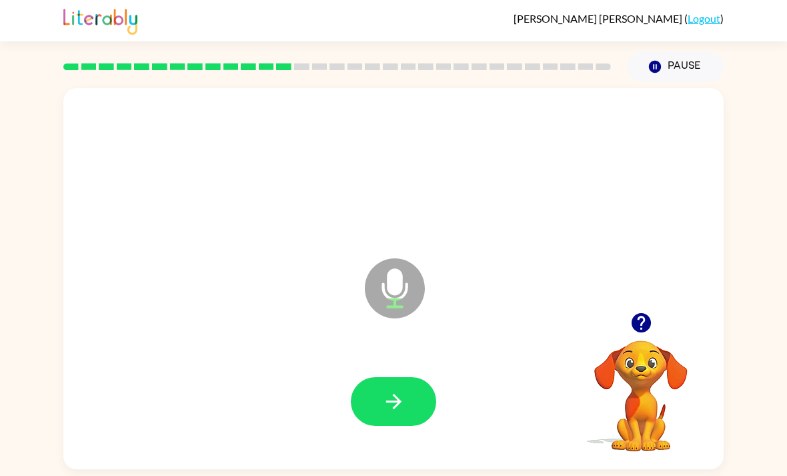
click at [403, 410] on icon "button" at bounding box center [393, 401] width 23 height 23
click at [381, 412] on button "button" at bounding box center [393, 401] width 85 height 49
click at [396, 406] on icon "button" at bounding box center [393, 401] width 23 height 23
click at [382, 406] on icon "button" at bounding box center [393, 401] width 23 height 23
click at [376, 412] on button "button" at bounding box center [393, 401] width 85 height 49
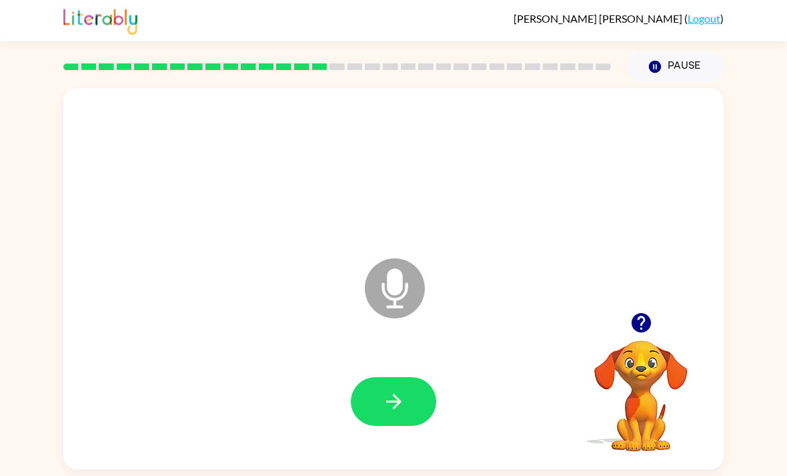
click at [410, 426] on button "button" at bounding box center [393, 401] width 85 height 49
click at [393, 395] on icon "button" at bounding box center [393, 401] width 23 height 23
click at [370, 393] on button "button" at bounding box center [393, 401] width 85 height 49
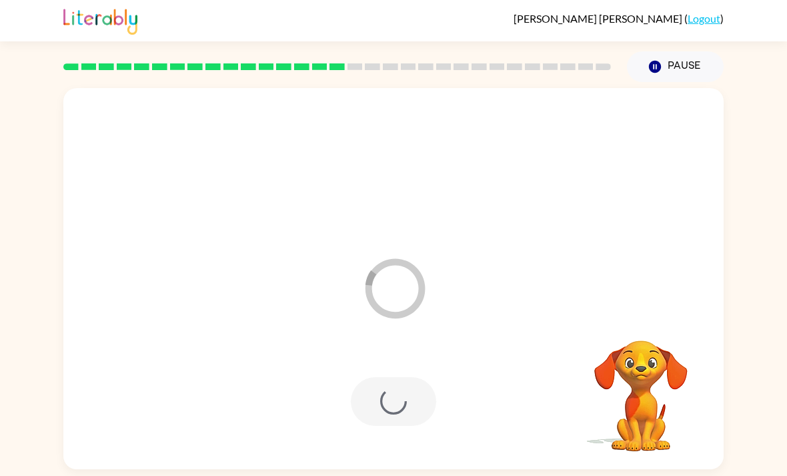
click at [389, 402] on div at bounding box center [393, 401] width 85 height 49
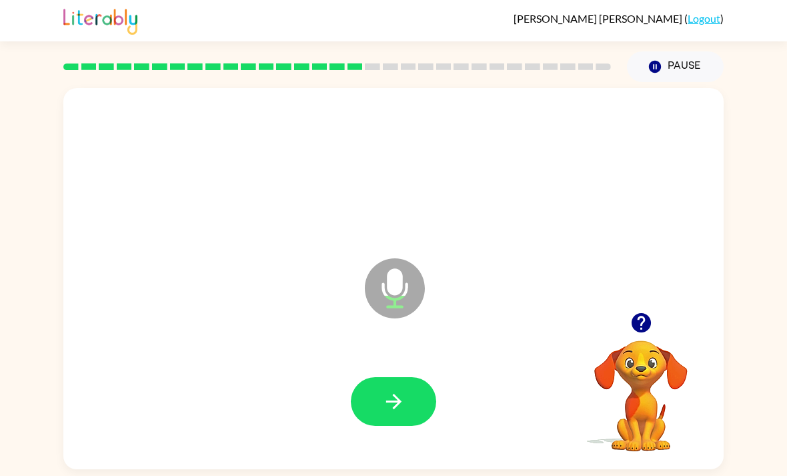
click at [414, 402] on button "button" at bounding box center [393, 401] width 85 height 49
click at [397, 408] on icon "button" at bounding box center [393, 401] width 15 height 15
click at [401, 402] on icon "button" at bounding box center [393, 401] width 23 height 23
click at [636, 332] on icon "button" at bounding box center [640, 322] width 19 height 19
click at [632, 331] on icon "button" at bounding box center [640, 322] width 19 height 19
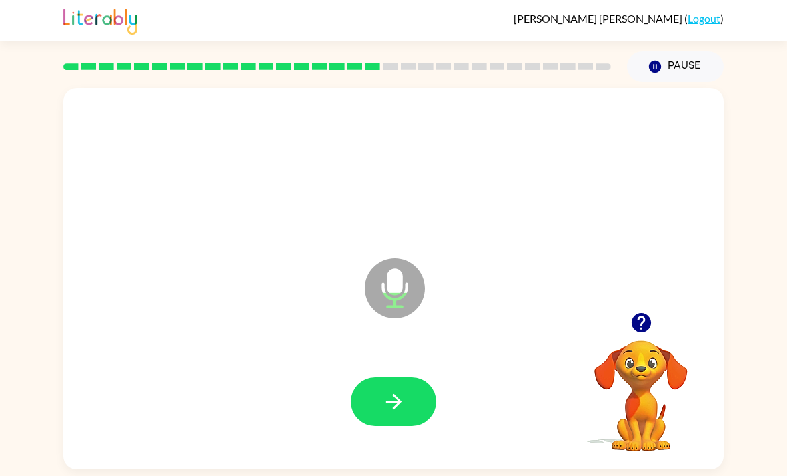
click at [407, 406] on button "button" at bounding box center [393, 401] width 85 height 49
click at [642, 340] on button "button" at bounding box center [641, 323] width 34 height 34
click at [388, 400] on icon "button" at bounding box center [393, 401] width 23 height 23
click at [646, 314] on button "button" at bounding box center [641, 323] width 34 height 34
click at [392, 349] on icon "Microphone The Microphone is here when it is your turn to talk" at bounding box center [462, 305] width 200 height 100
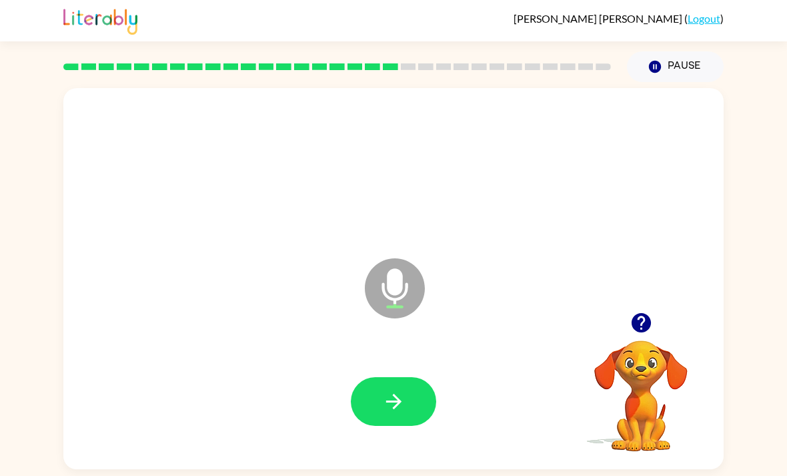
click at [397, 406] on icon "button" at bounding box center [393, 401] width 23 height 23
click at [361, 399] on button "button" at bounding box center [393, 401] width 85 height 49
click at [392, 388] on button "button" at bounding box center [393, 401] width 85 height 49
click at [377, 403] on button "button" at bounding box center [393, 401] width 85 height 49
click at [404, 412] on icon "button" at bounding box center [393, 401] width 23 height 23
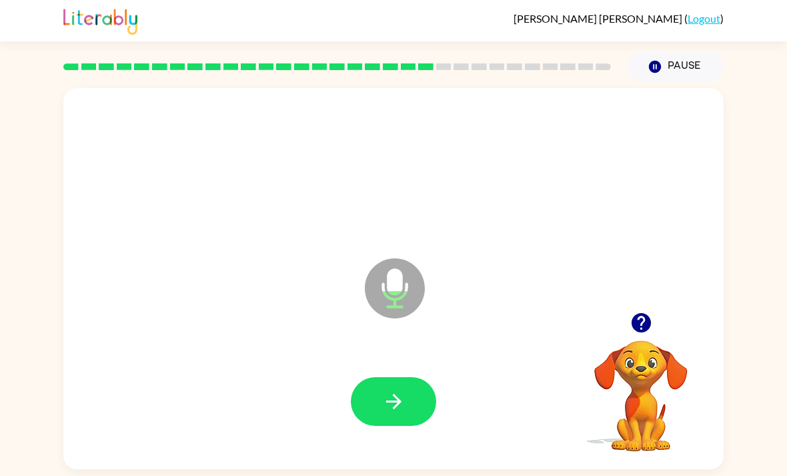
click at [401, 411] on icon "button" at bounding box center [393, 401] width 23 height 23
click at [639, 340] on button "button" at bounding box center [641, 323] width 34 height 34
click at [360, 419] on button "button" at bounding box center [393, 401] width 85 height 49
click at [416, 396] on button "button" at bounding box center [393, 401] width 85 height 49
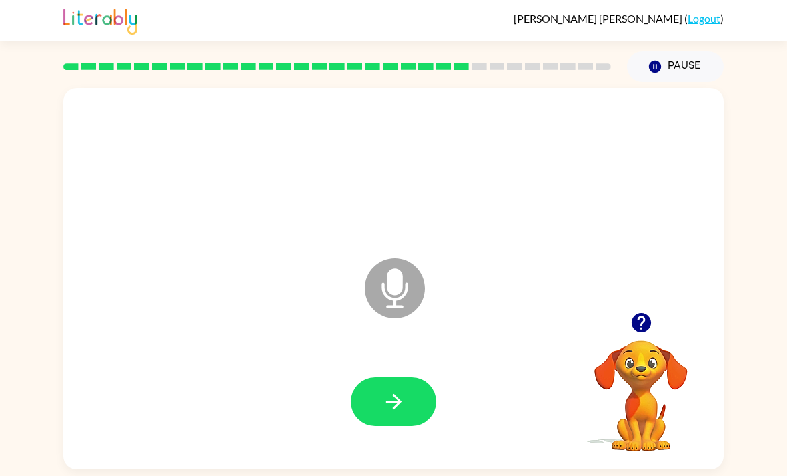
click at [434, 405] on button "button" at bounding box center [393, 401] width 85 height 49
click at [396, 387] on button "button" at bounding box center [393, 401] width 85 height 49
click at [406, 414] on button "button" at bounding box center [393, 401] width 85 height 49
click at [398, 392] on icon "button" at bounding box center [393, 401] width 23 height 23
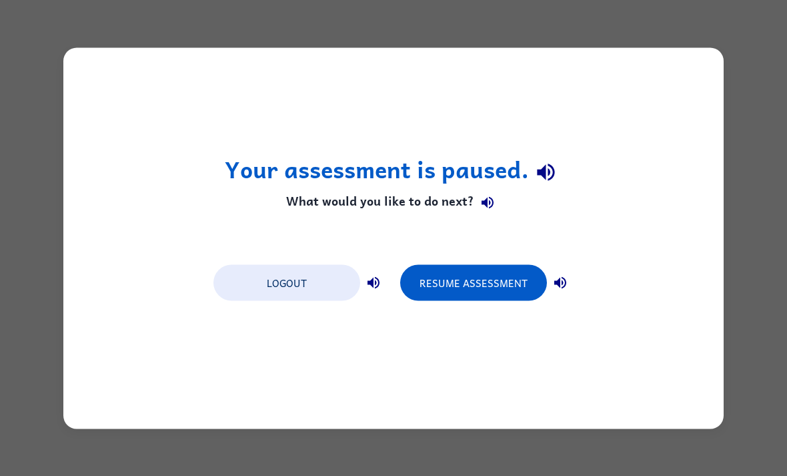
scroll to position [0, 0]
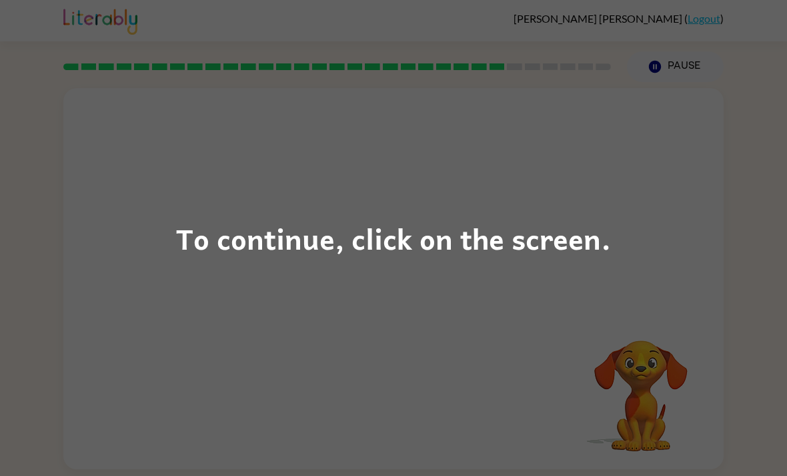
click at [648, 253] on div "To continue, click on the screen." at bounding box center [393, 238] width 787 height 476
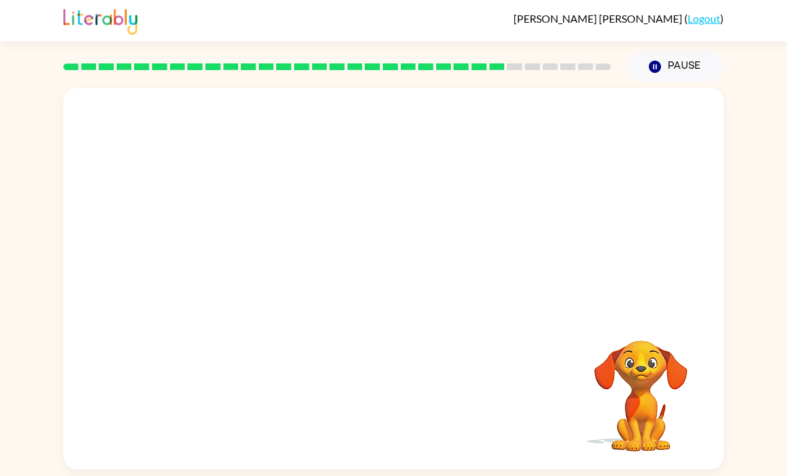
click at [739, 323] on div "Your browser must support playing .mp4 files to use Literably. Please try using…" at bounding box center [393, 275] width 787 height 387
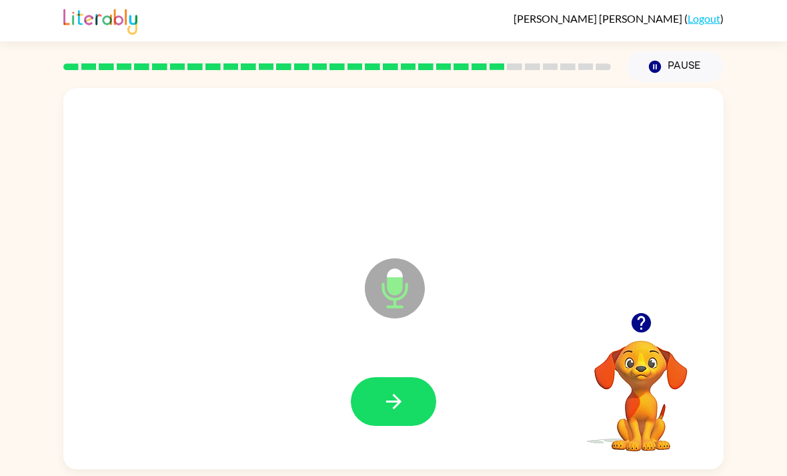
click at [393, 404] on icon "button" at bounding box center [393, 401] width 15 height 15
click at [380, 391] on button "button" at bounding box center [393, 401] width 85 height 49
click at [378, 395] on button "button" at bounding box center [393, 401] width 85 height 49
click at [389, 383] on button "button" at bounding box center [393, 401] width 85 height 49
click at [404, 390] on icon "button" at bounding box center [393, 401] width 23 height 23
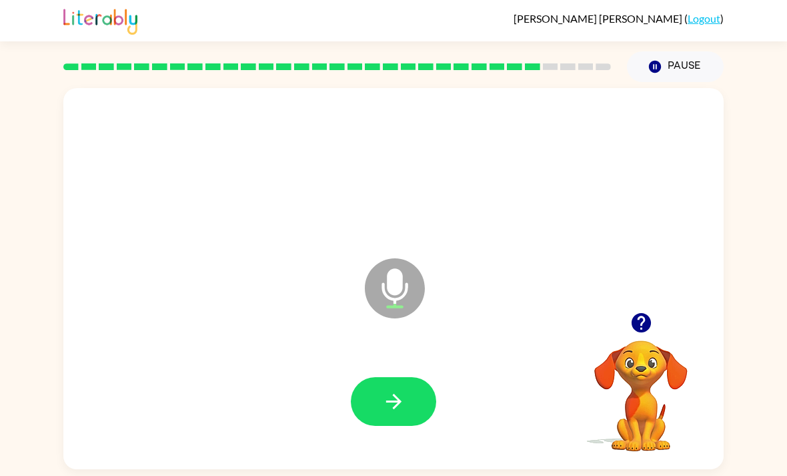
click at [427, 390] on button "button" at bounding box center [393, 401] width 85 height 49
click at [388, 400] on icon "button" at bounding box center [393, 401] width 23 height 23
click at [379, 394] on button "button" at bounding box center [393, 401] width 85 height 49
click at [644, 313] on icon "button" at bounding box center [640, 322] width 19 height 19
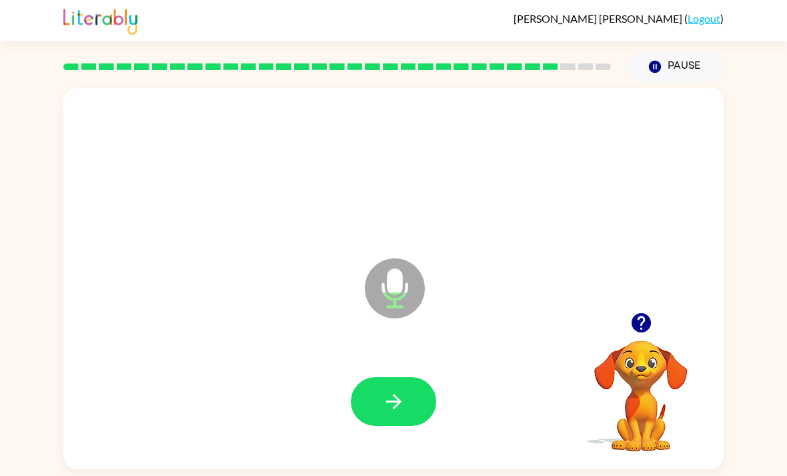
click at [355, 377] on button "button" at bounding box center [393, 401] width 85 height 49
click at [390, 390] on icon "button" at bounding box center [393, 401] width 23 height 23
click at [367, 377] on button "button" at bounding box center [393, 401] width 85 height 49
click at [378, 377] on button "button" at bounding box center [393, 401] width 85 height 49
click at [382, 377] on button "button" at bounding box center [393, 401] width 85 height 49
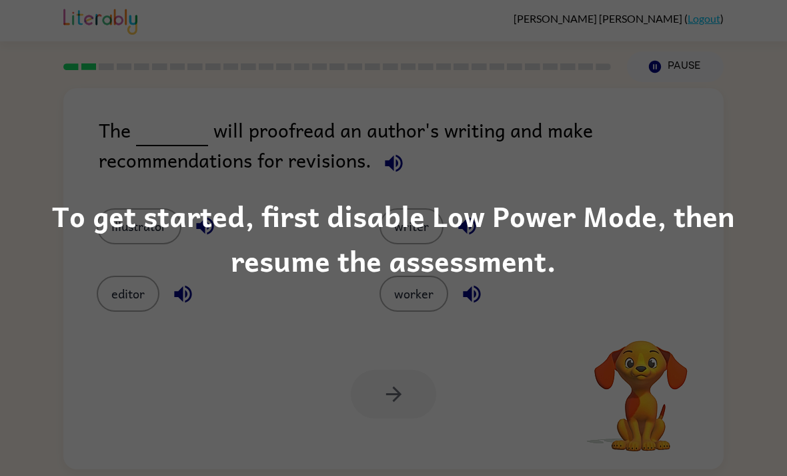
click at [263, 225] on div "To get started, first disable Low Power Mode, then resume the assessment." at bounding box center [393, 238] width 787 height 91
click at [592, 269] on div "To get started, first disable Low Power Mode, then resume the assessment." at bounding box center [393, 238] width 787 height 91
click at [767, 421] on div "To get started, first disable Low Power Mode, then resume the assessment." at bounding box center [393, 238] width 787 height 476
click at [750, 422] on div "To get started, first disable Low Power Mode, then resume the assessment." at bounding box center [393, 238] width 787 height 476
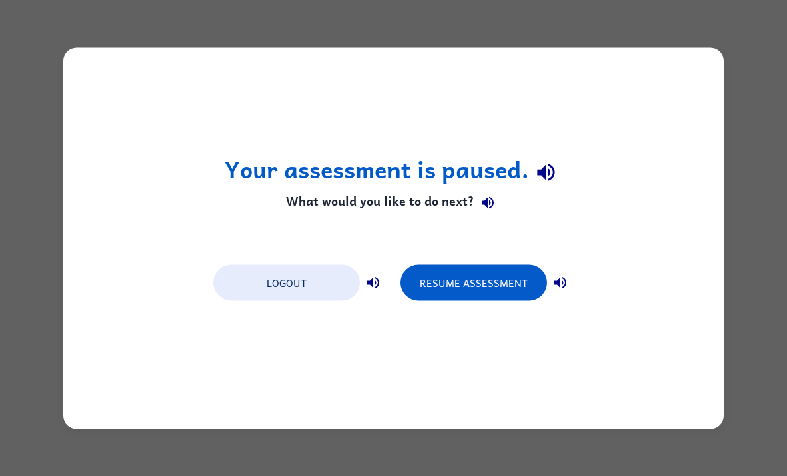
click at [469, 277] on button "Resume Assessment" at bounding box center [473, 282] width 147 height 36
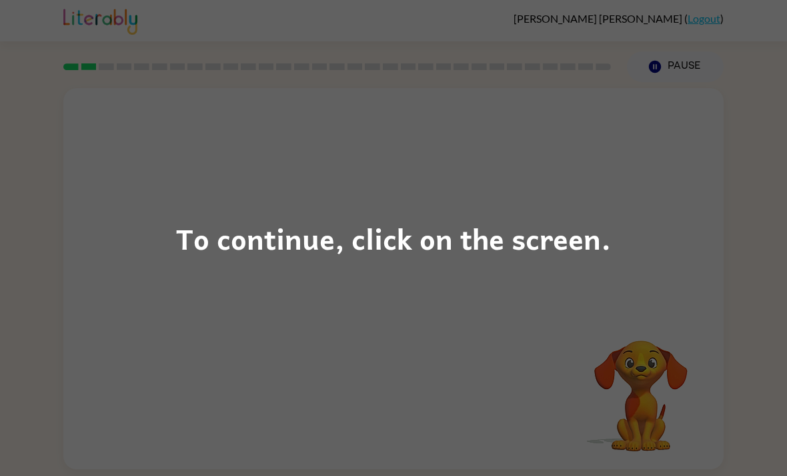
click at [278, 247] on div "To continue, click on the screen." at bounding box center [393, 237] width 435 height 45
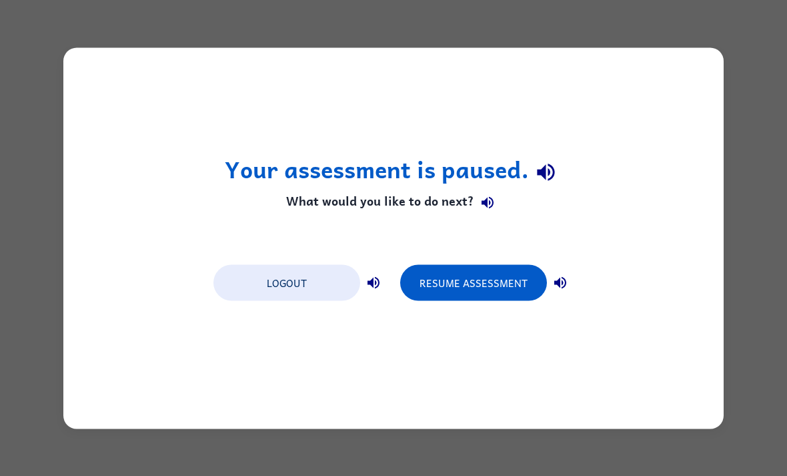
click at [11, 6] on div "Your assessment is paused. What would you like to do next? Logout Resume Assess…" at bounding box center [393, 238] width 787 height 476
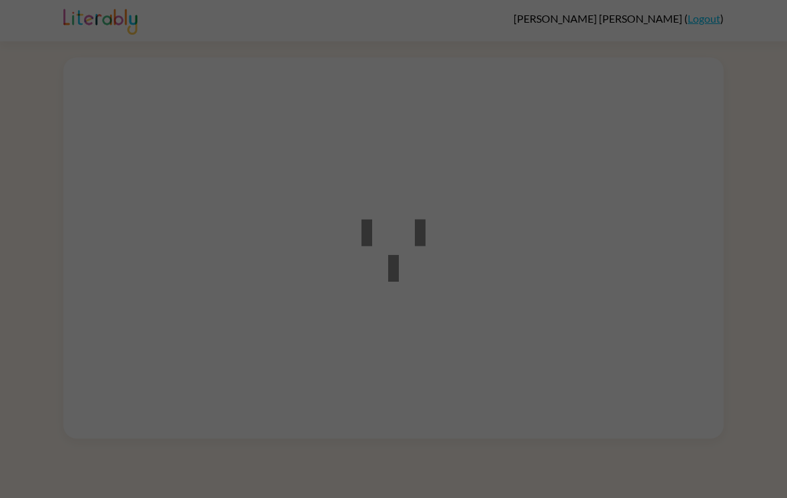
click at [737, 223] on div at bounding box center [393, 249] width 787 height 498
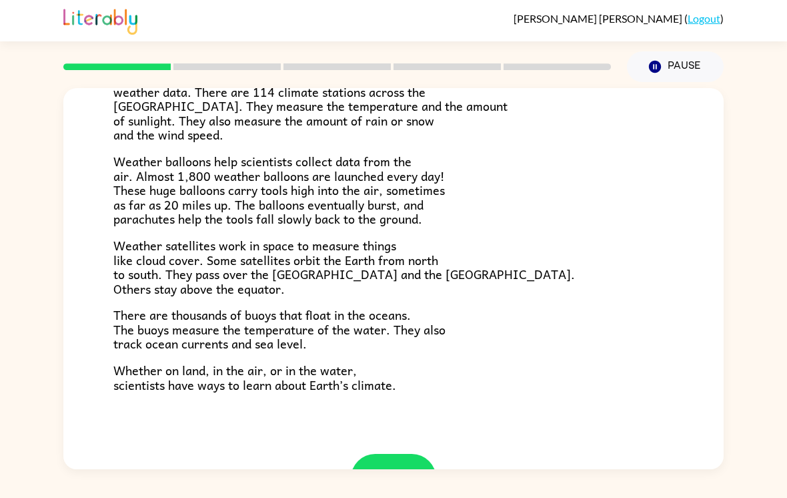
scroll to position [321, 0]
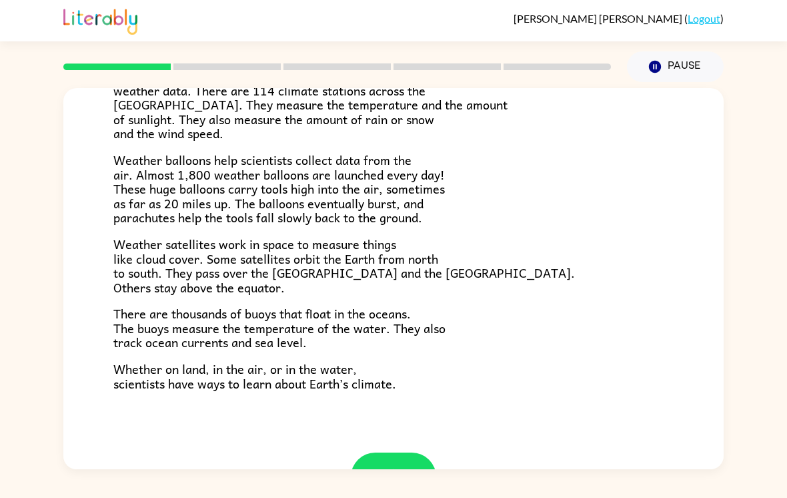
click at [384, 465] on icon "button" at bounding box center [393, 476] width 23 height 23
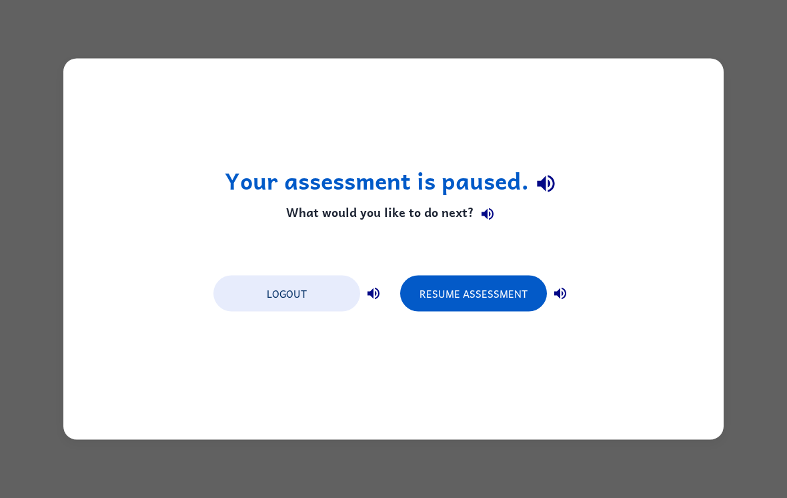
scroll to position [0, 0]
